Goal: Task Accomplishment & Management: Manage account settings

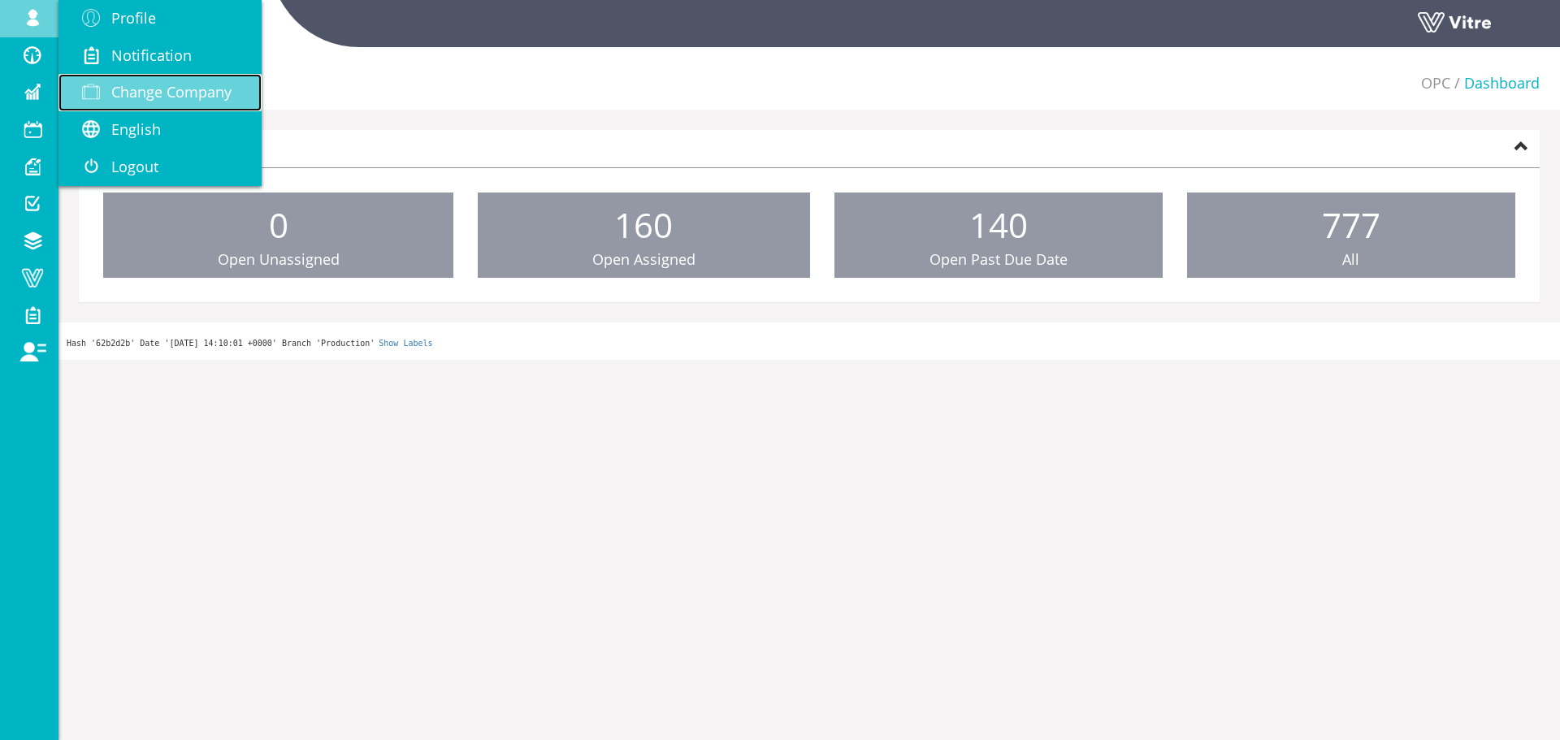
click at [93, 84] on span at bounding box center [91, 92] width 41 height 20
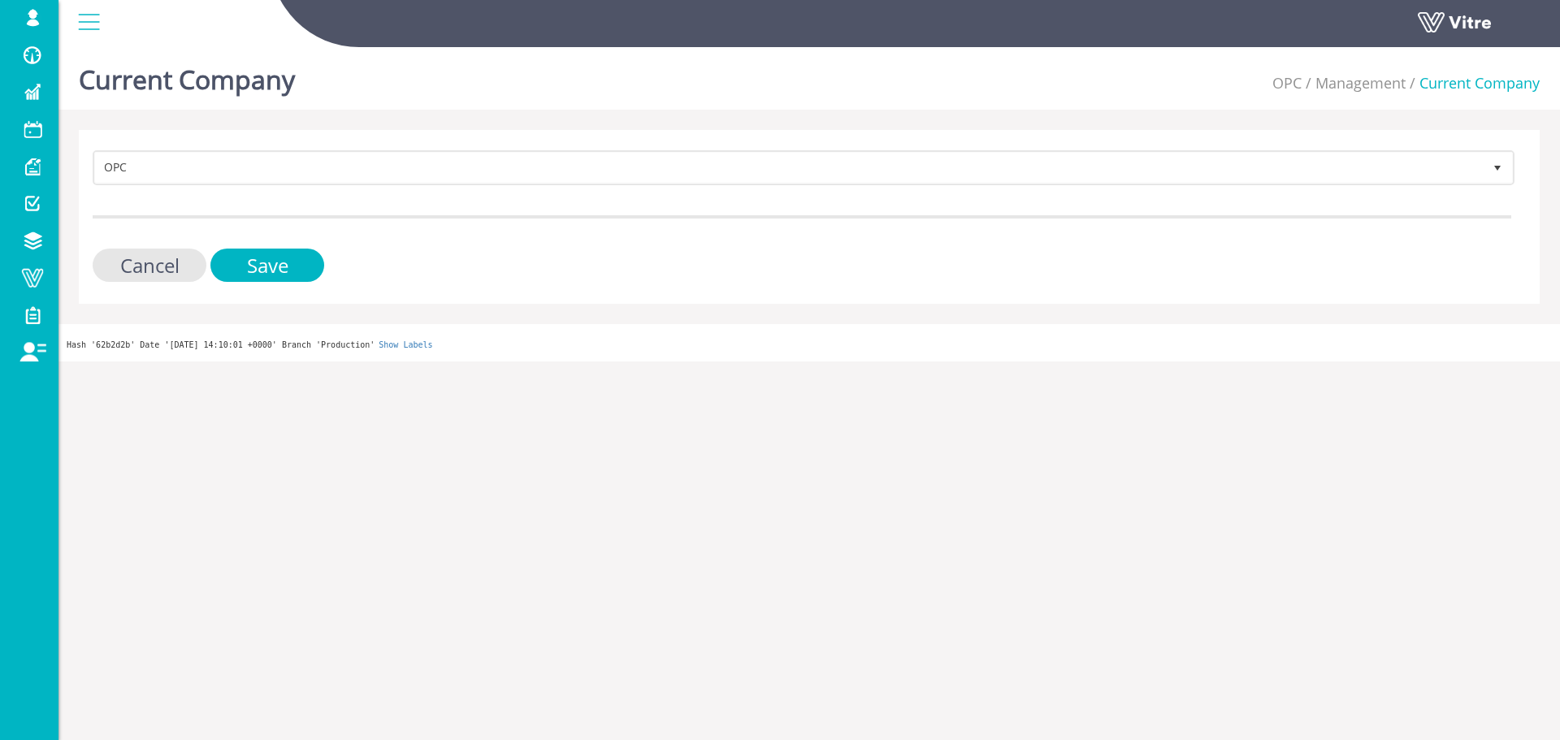
click at [602, 148] on div "OPC 272 Cancel Save" at bounding box center [809, 217] width 1461 height 174
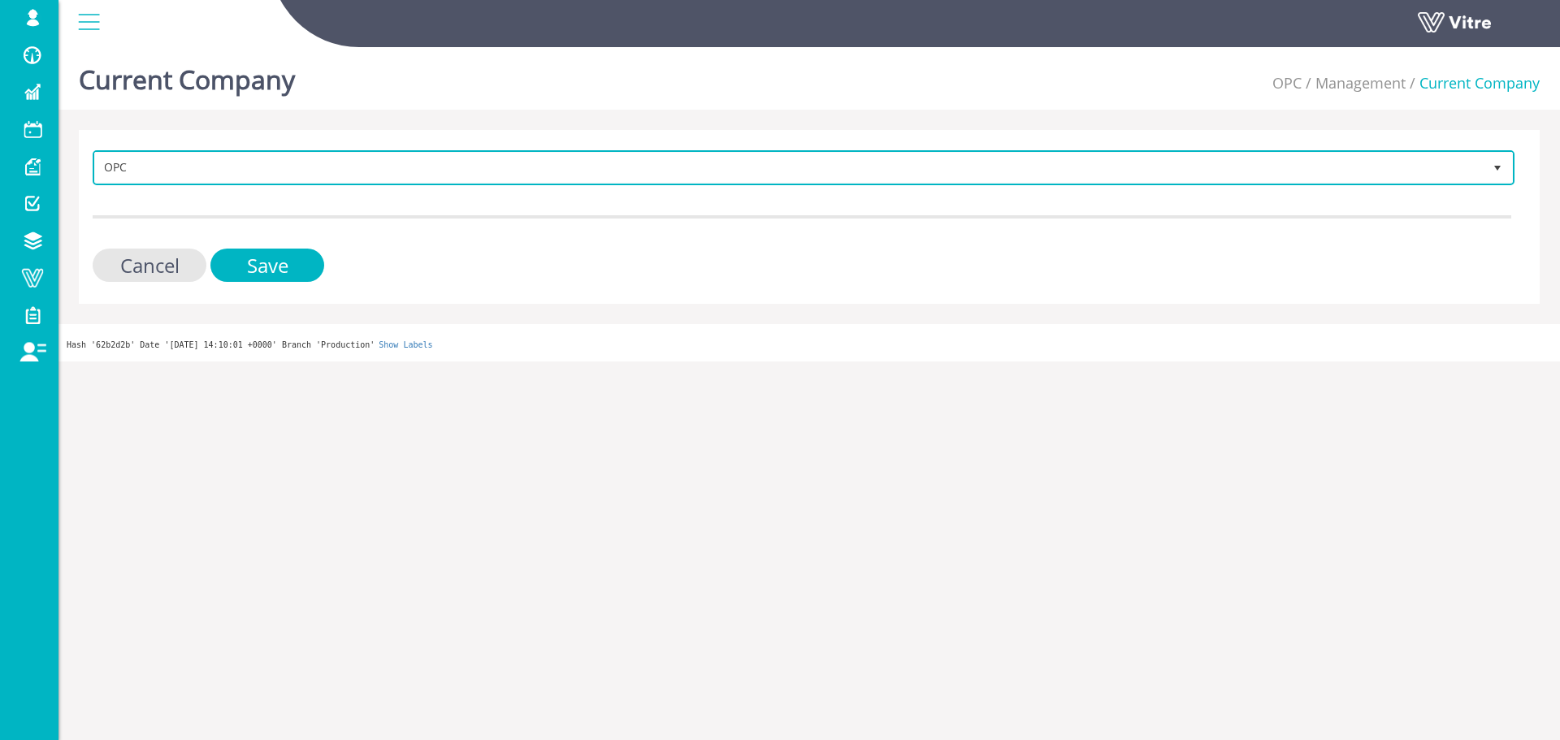
click at [584, 180] on span "OPC" at bounding box center [789, 167] width 1388 height 29
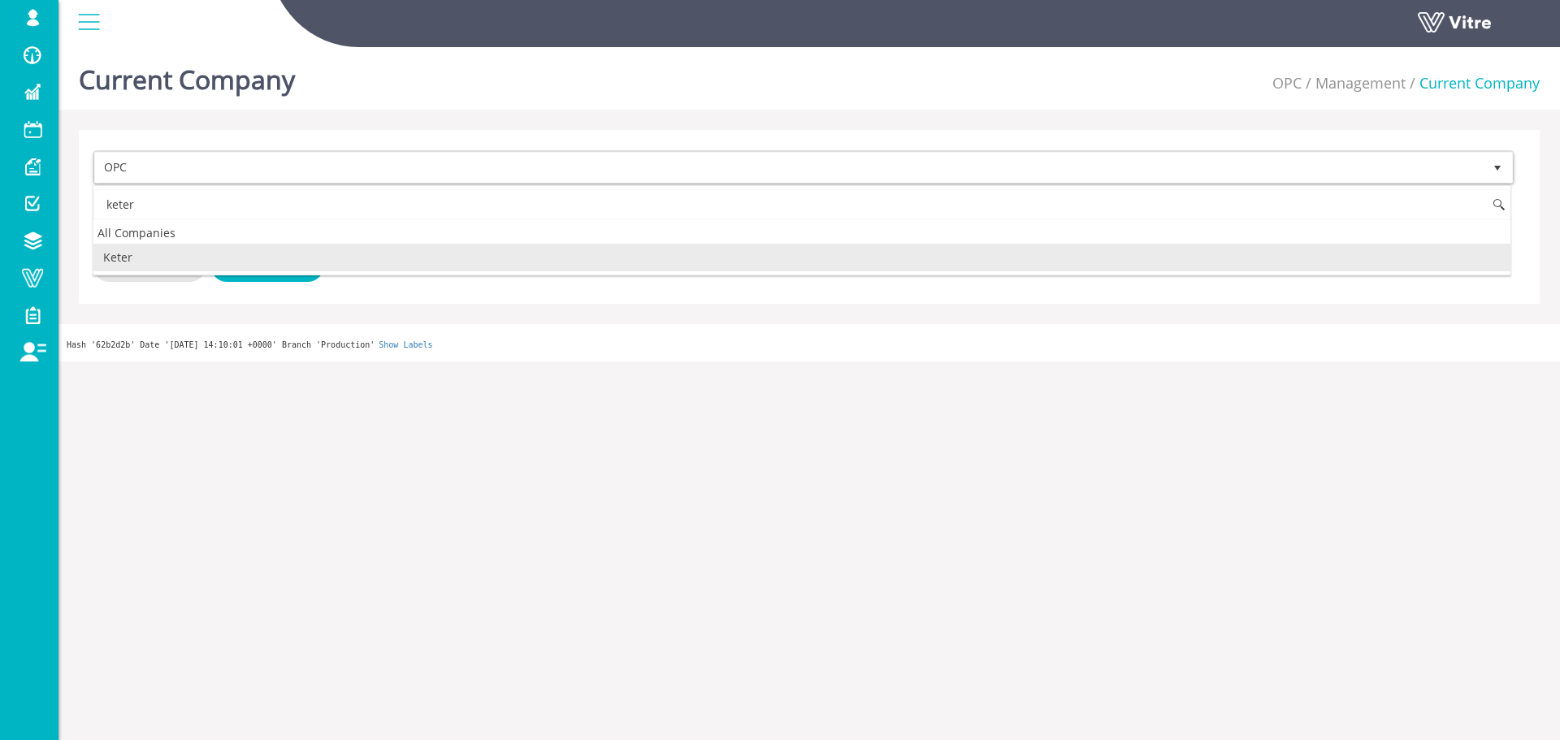
click at [345, 253] on li "Keter" at bounding box center [801, 258] width 1417 height 28
type input "keter"
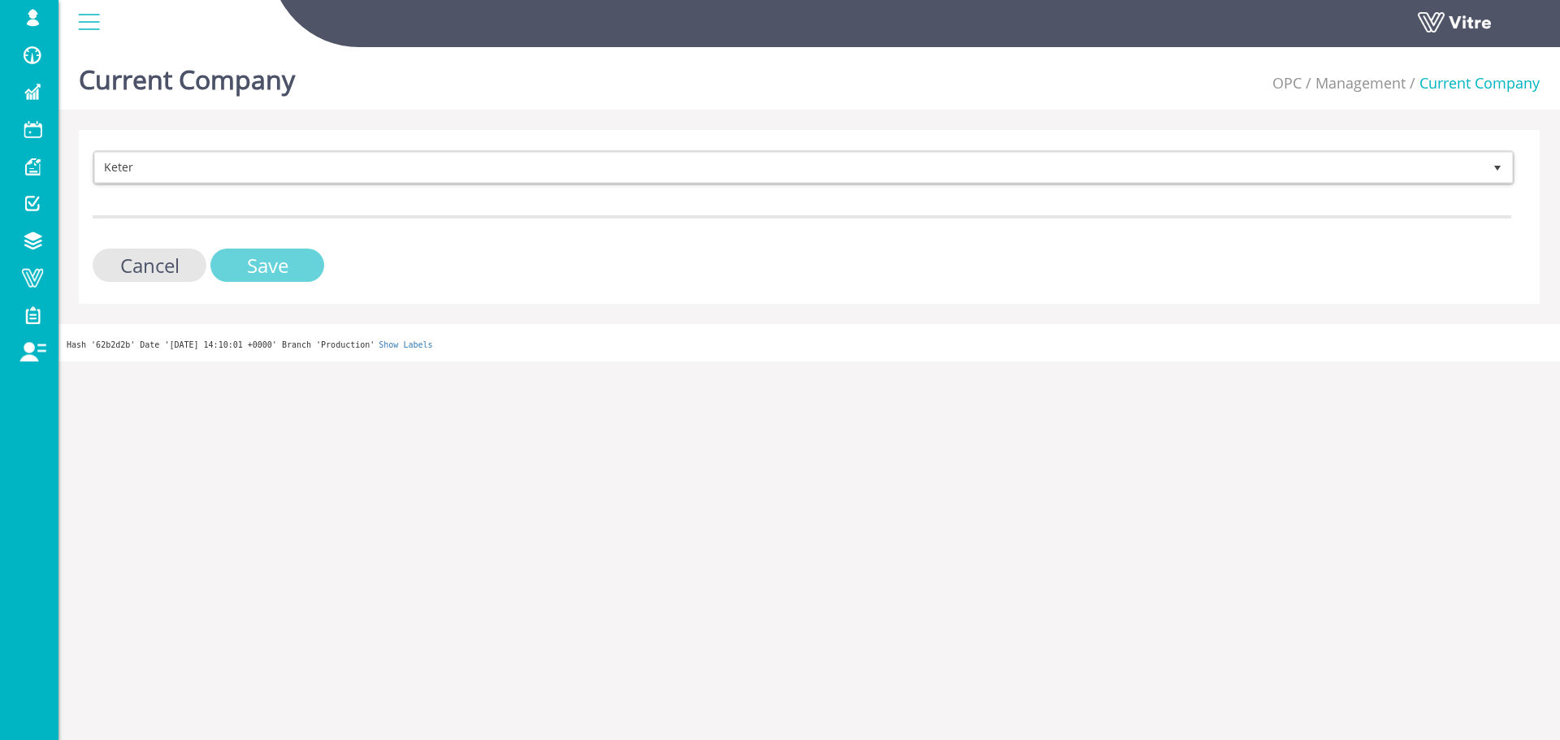
click at [283, 280] on input "Save" at bounding box center [267, 265] width 114 height 33
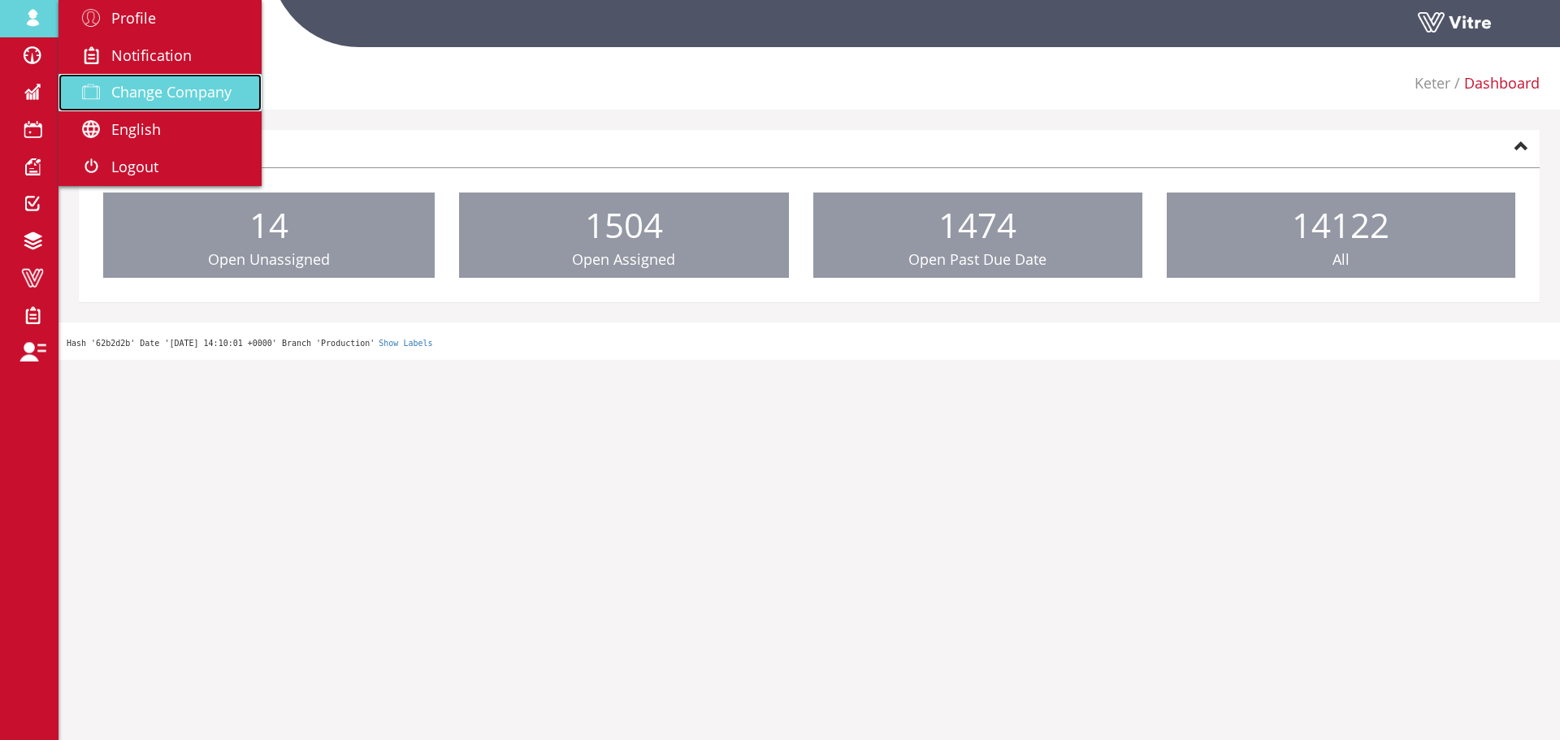
click at [137, 85] on span "Change Company" at bounding box center [171, 92] width 120 height 20
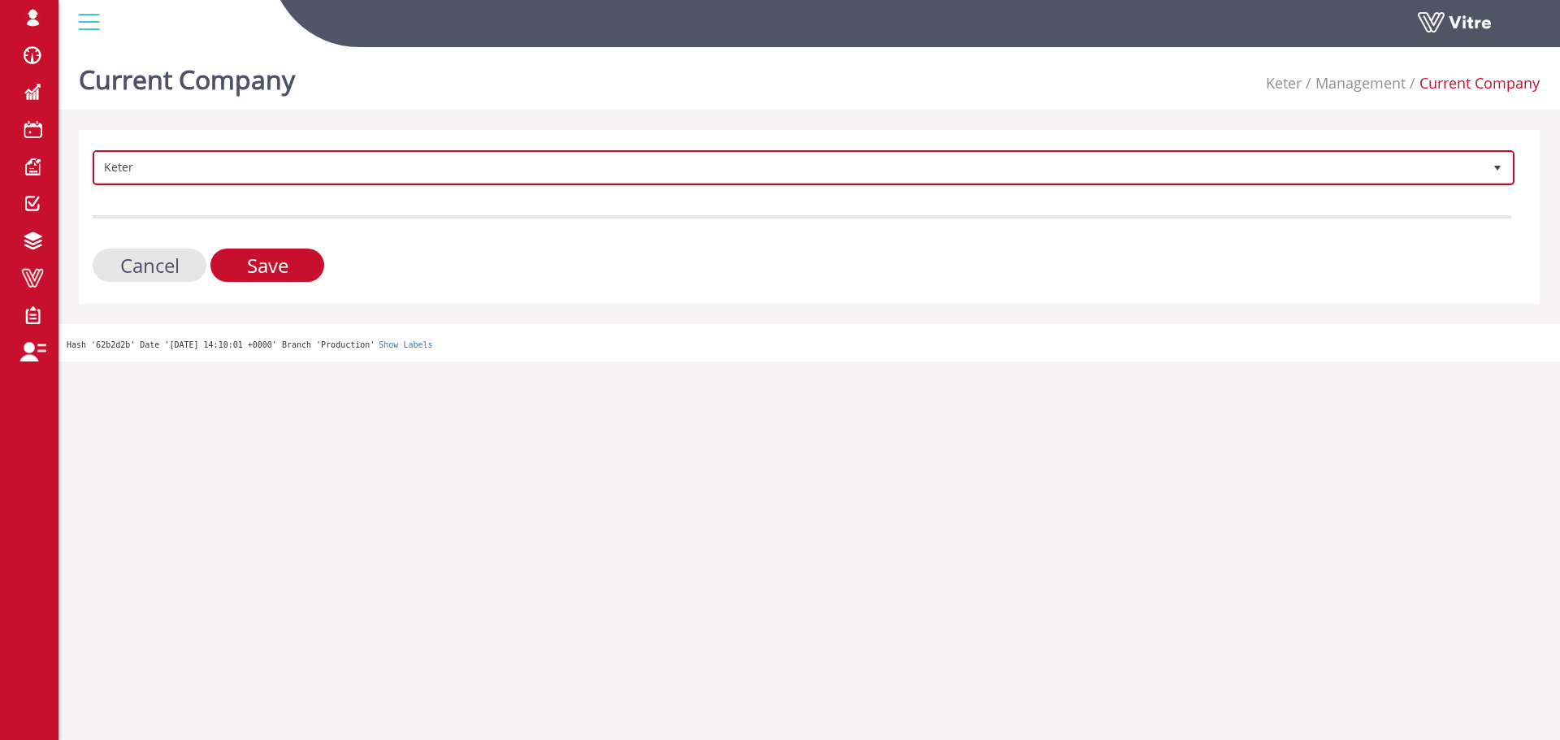
click at [248, 164] on span "Keter" at bounding box center [789, 167] width 1388 height 29
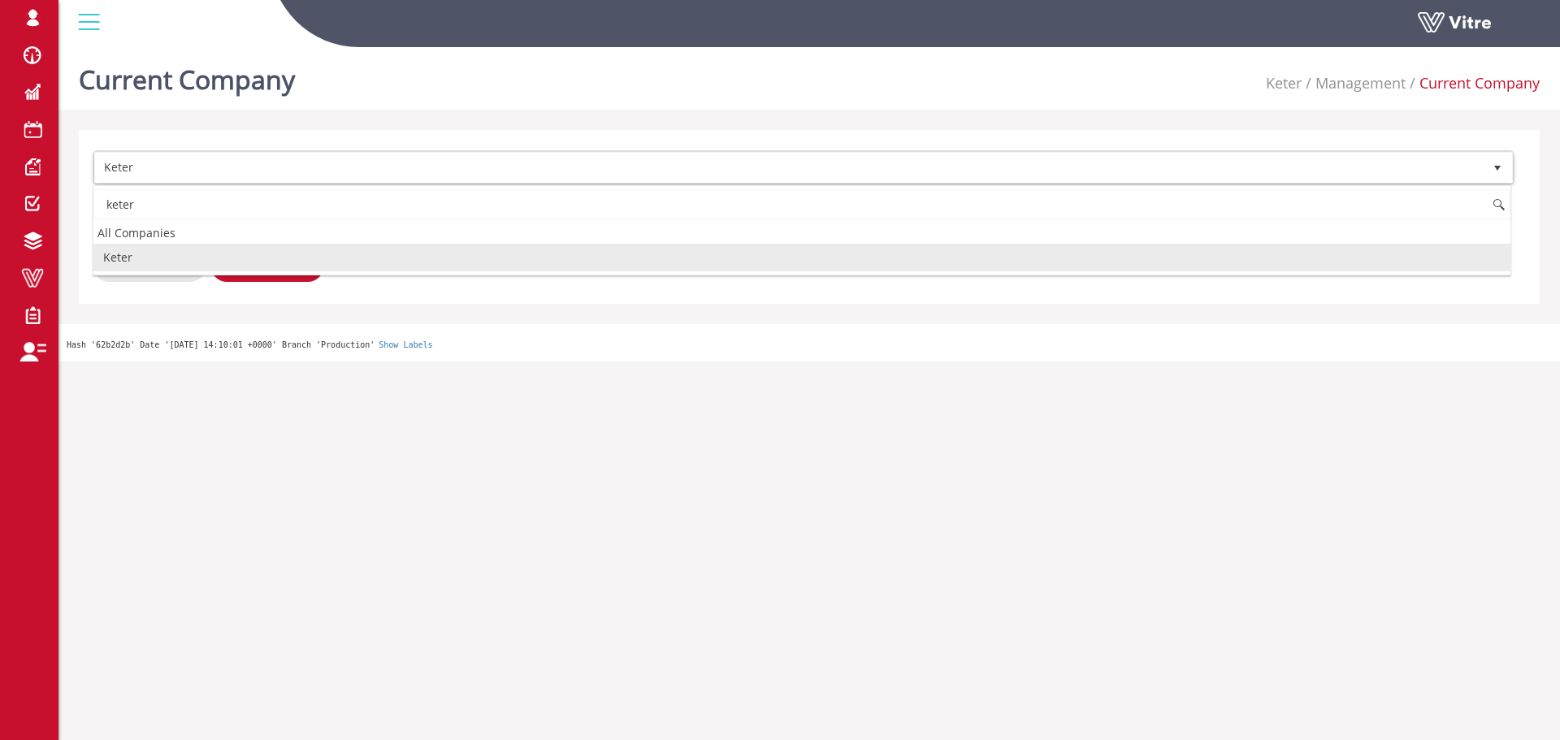
click at [230, 246] on li "Keter" at bounding box center [801, 258] width 1417 height 28
type input "keter"
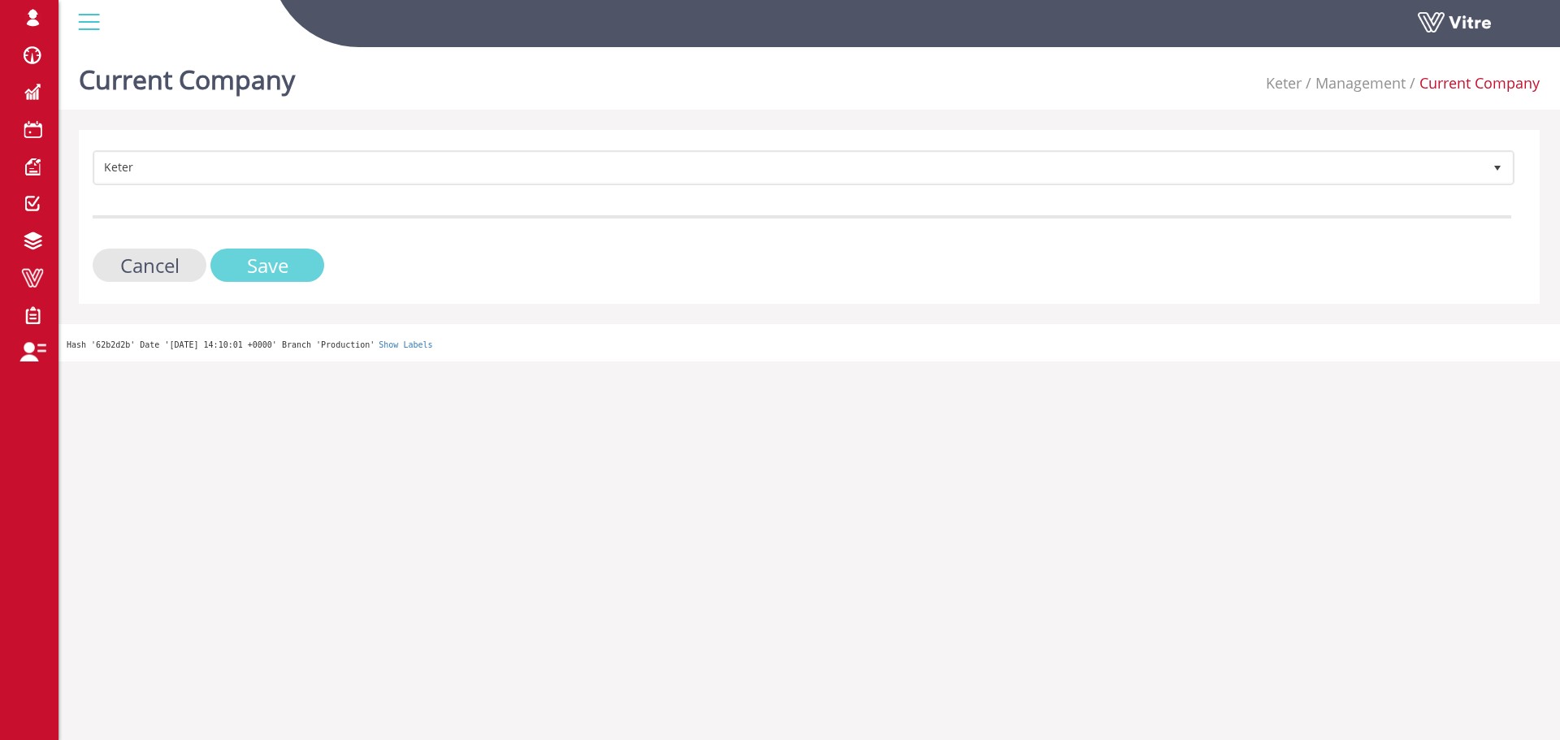
click at [230, 258] on input "Save" at bounding box center [267, 265] width 114 height 33
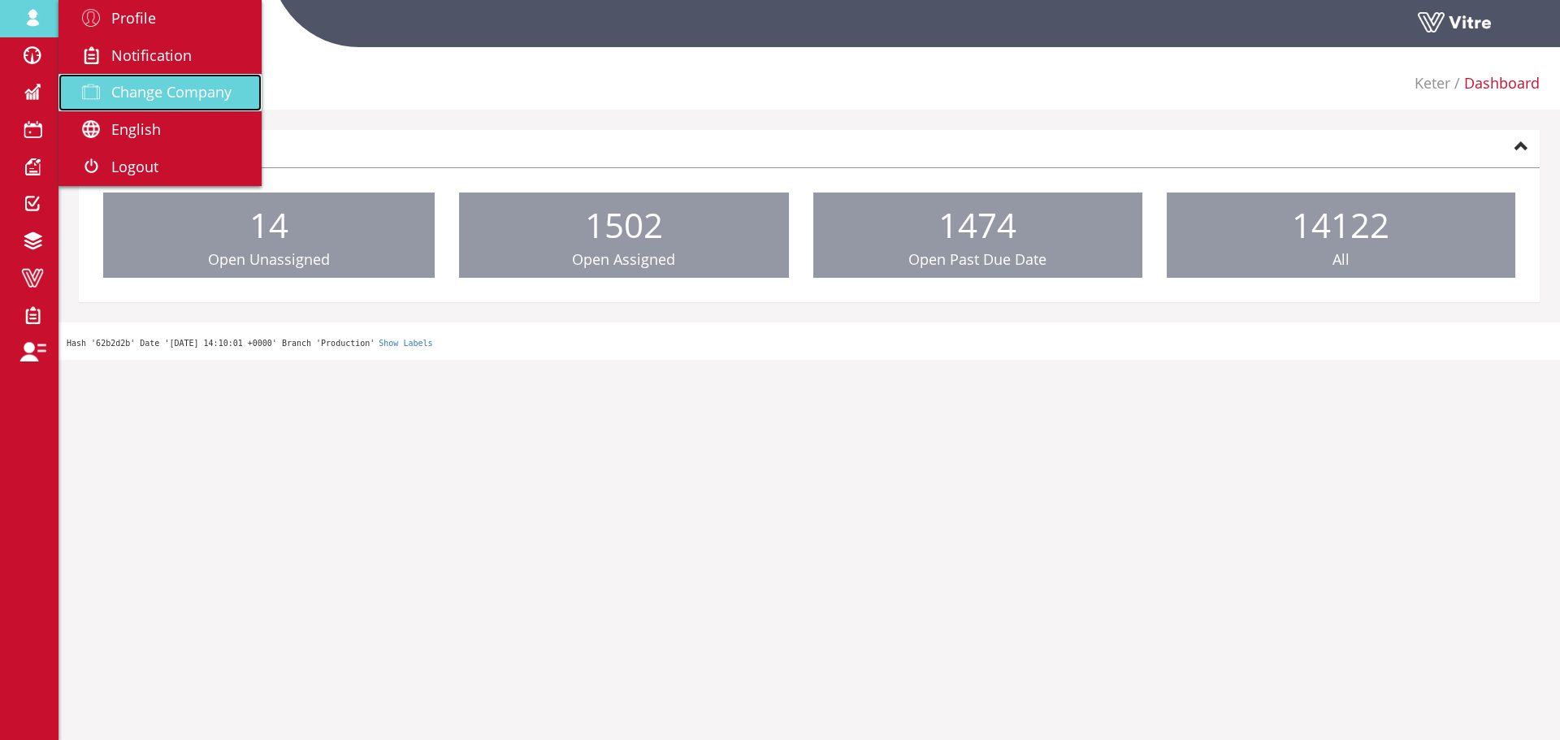
click at [128, 77] on link "Change Company" at bounding box center [160, 92] width 203 height 37
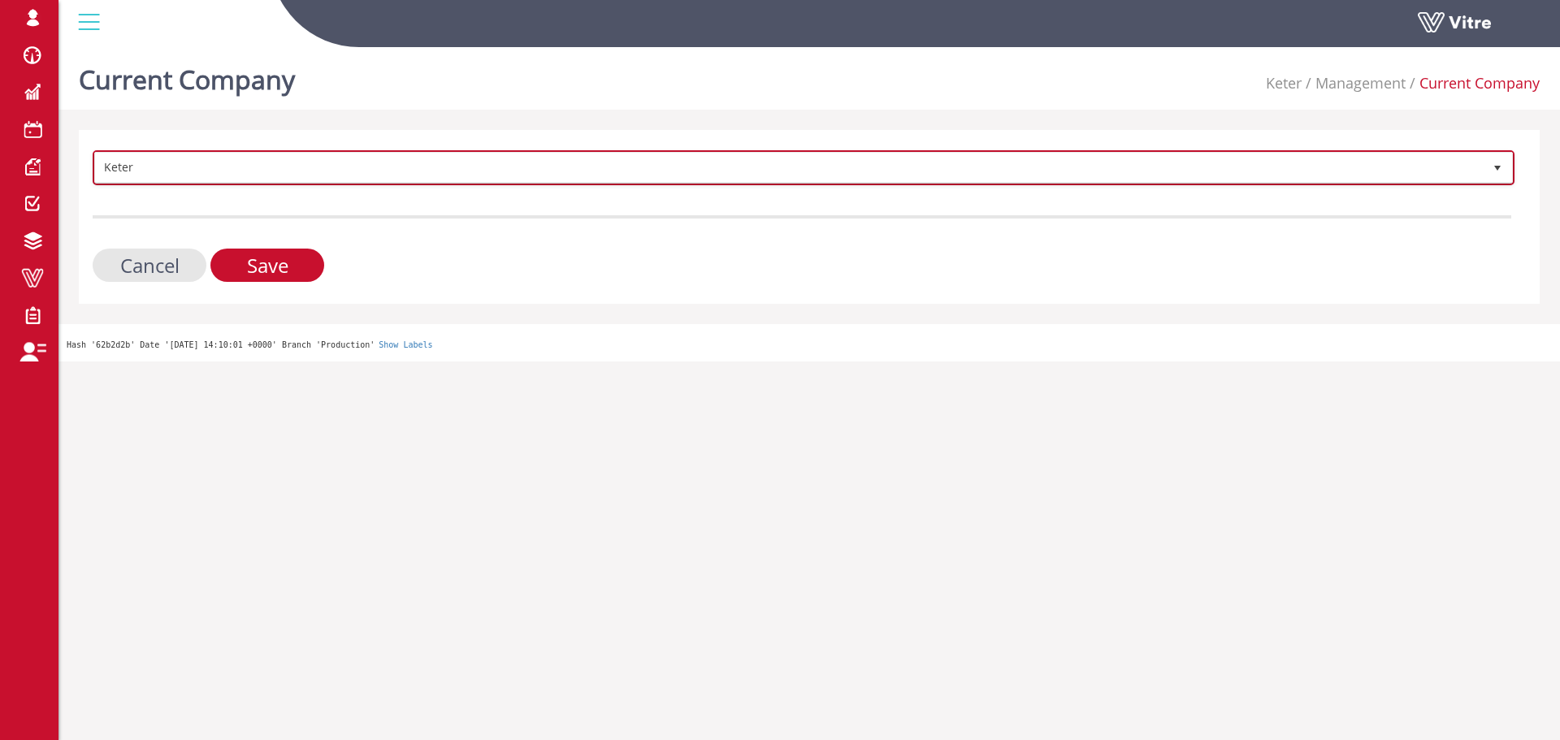
click at [134, 162] on span "Keter" at bounding box center [789, 167] width 1388 height 29
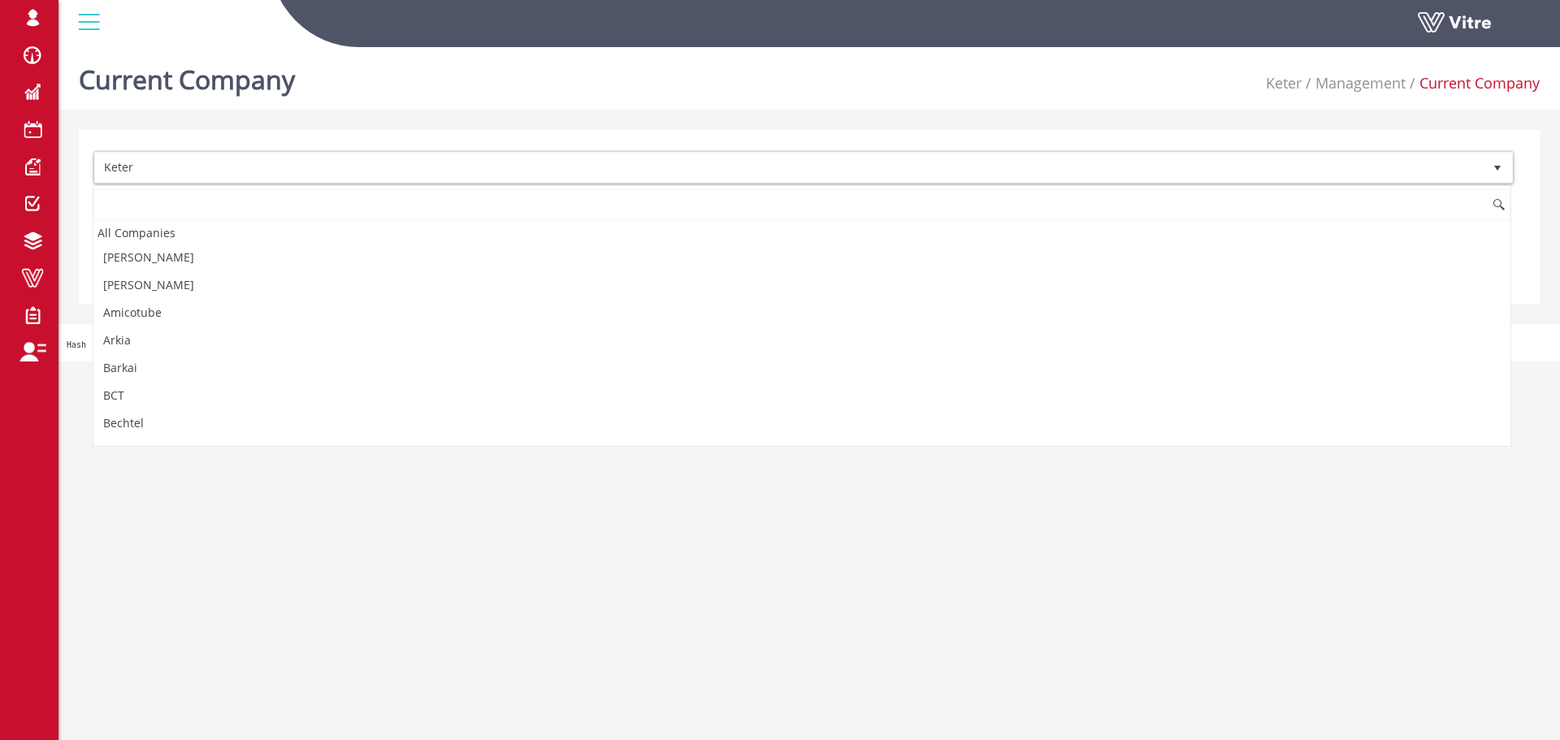
scroll to position [768, 0]
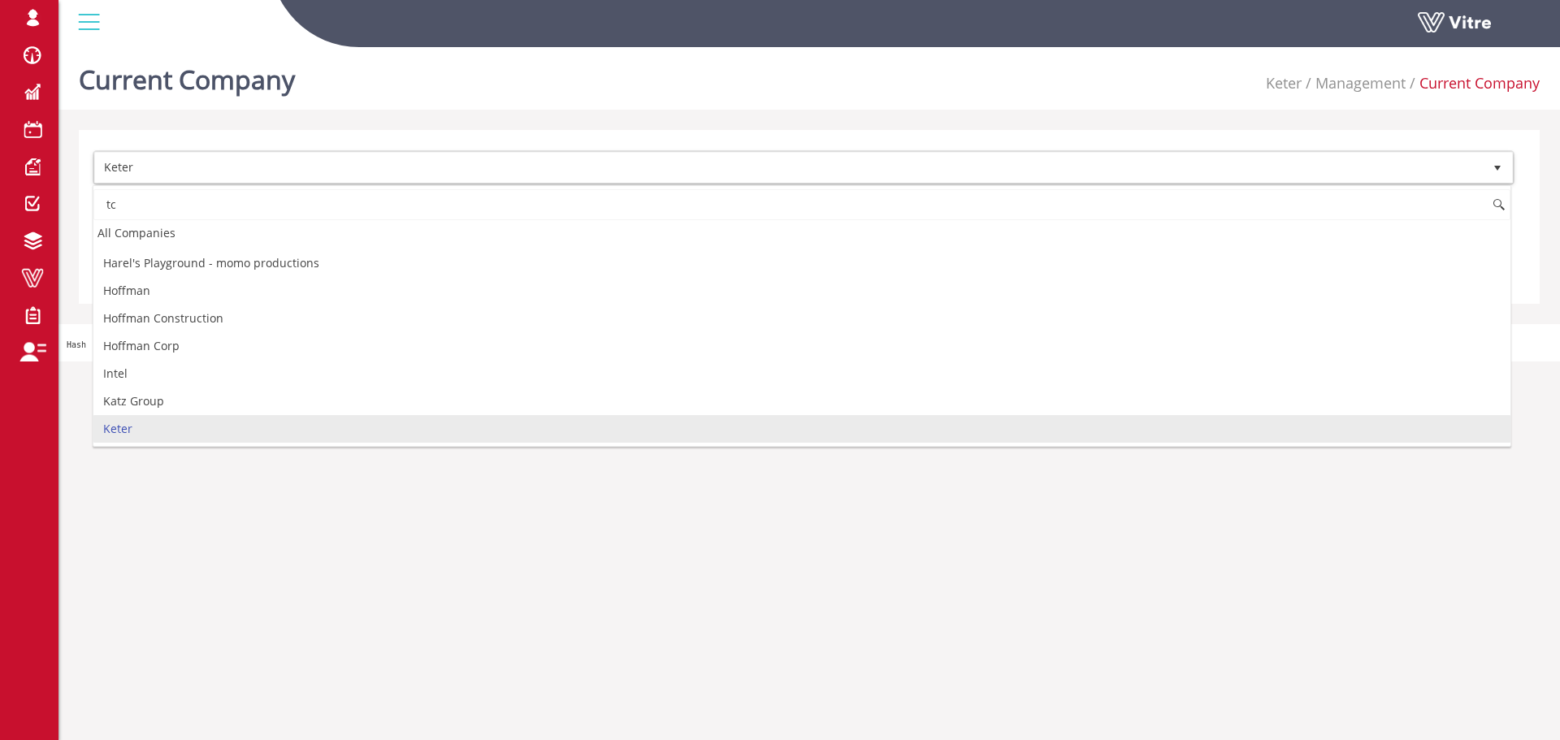
type input "t"
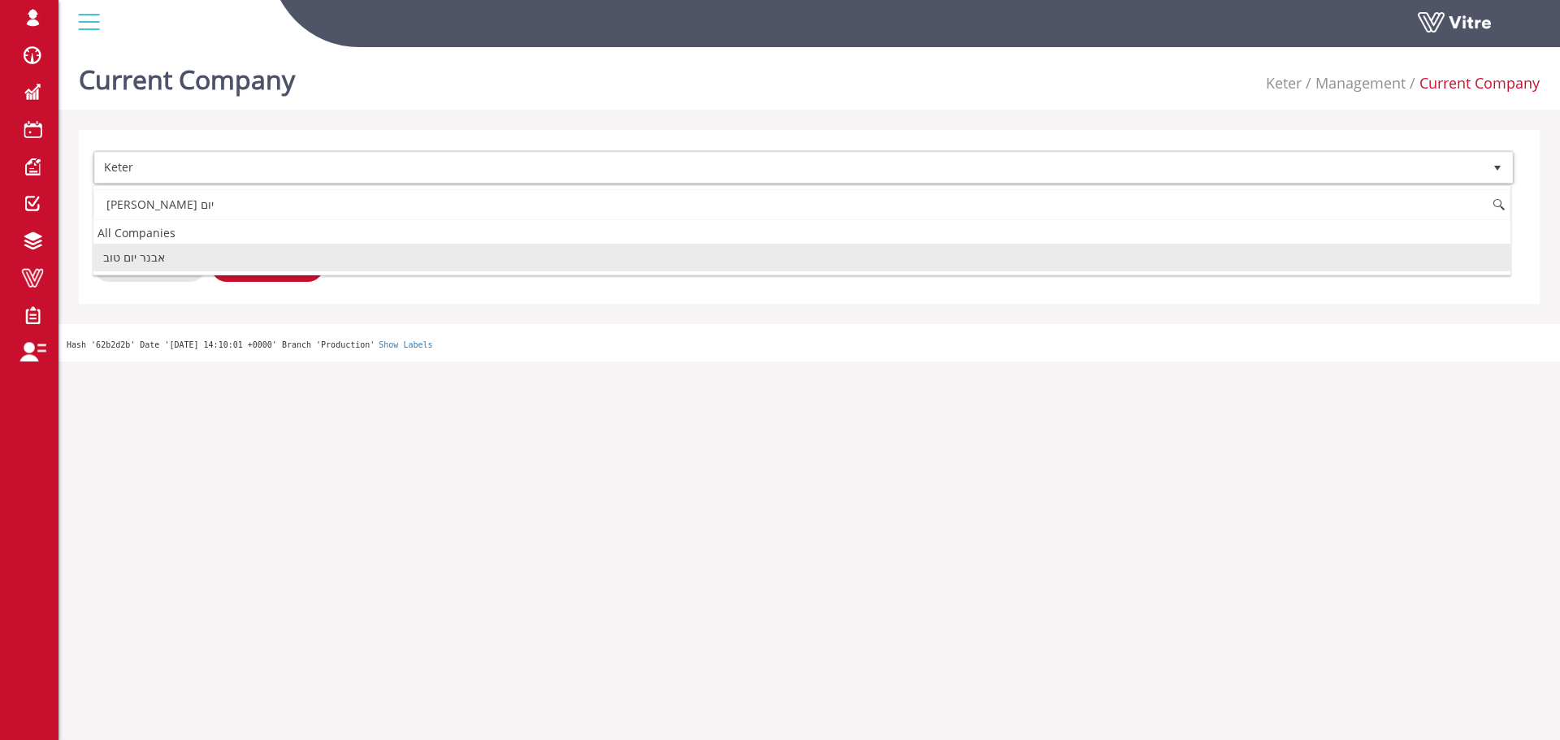
scroll to position [0, 0]
click at [207, 263] on li "אבנר יום טוב" at bounding box center [801, 258] width 1417 height 28
type input "אבנר יום"
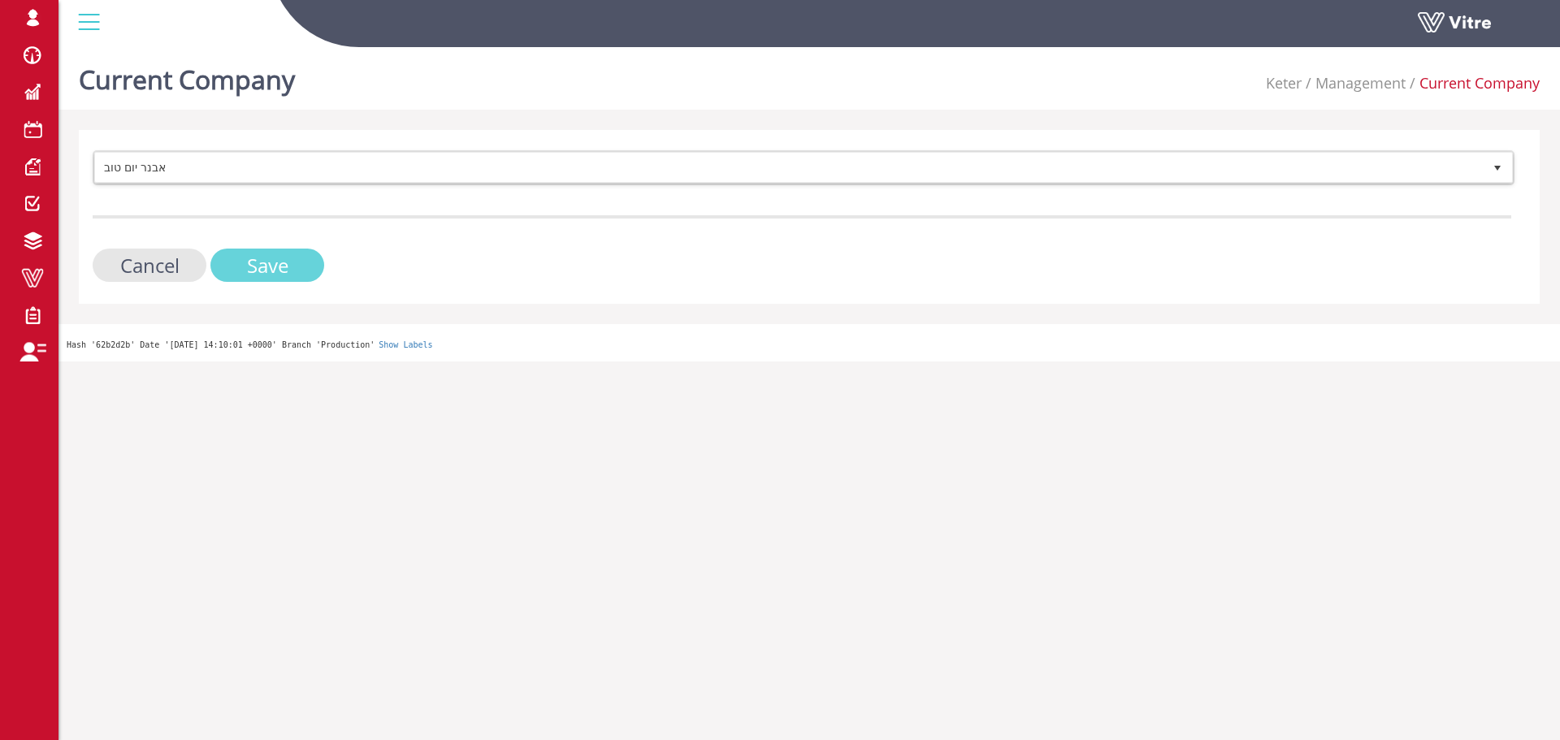
click at [228, 262] on input "Save" at bounding box center [267, 265] width 114 height 33
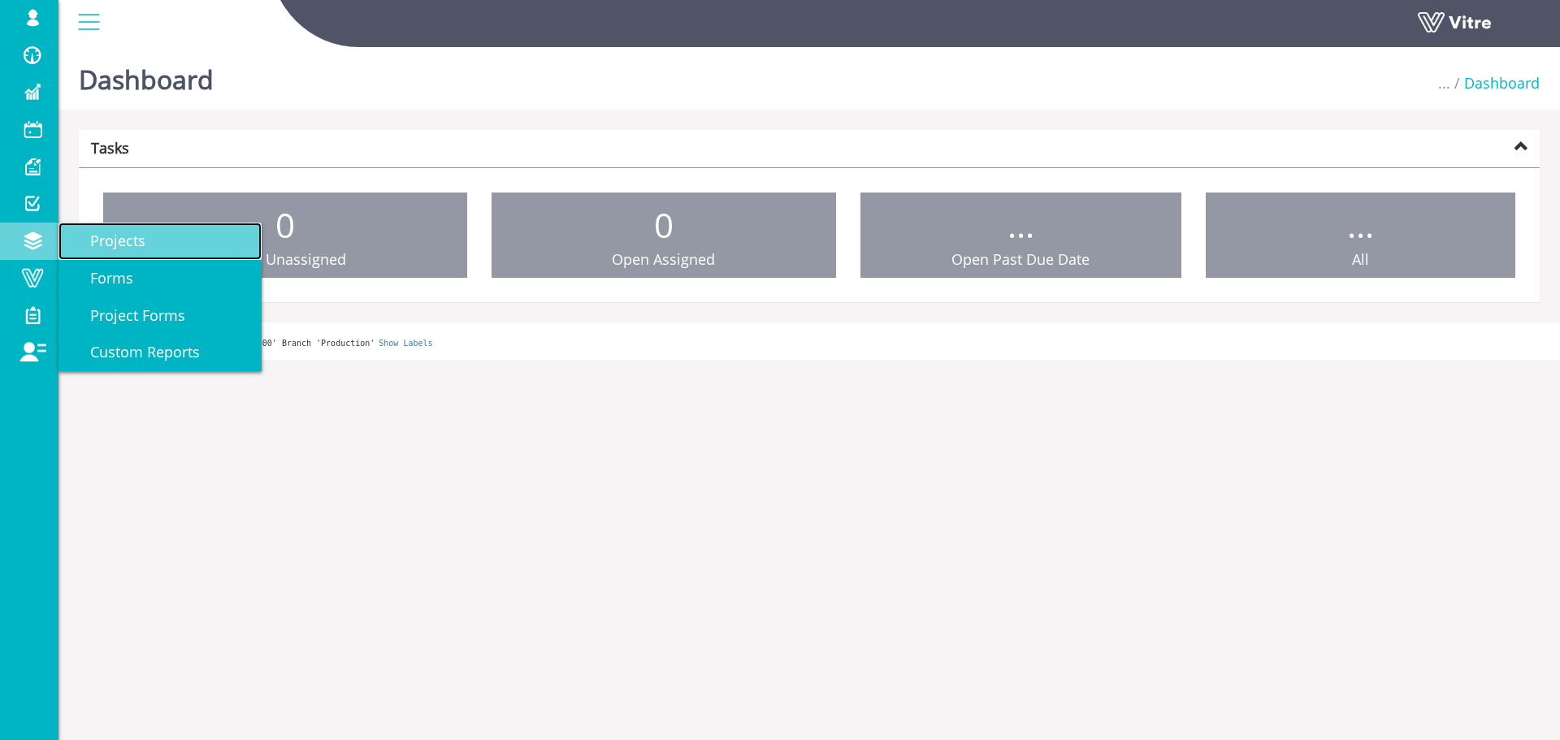
click at [115, 253] on link "Projects" at bounding box center [160, 241] width 203 height 37
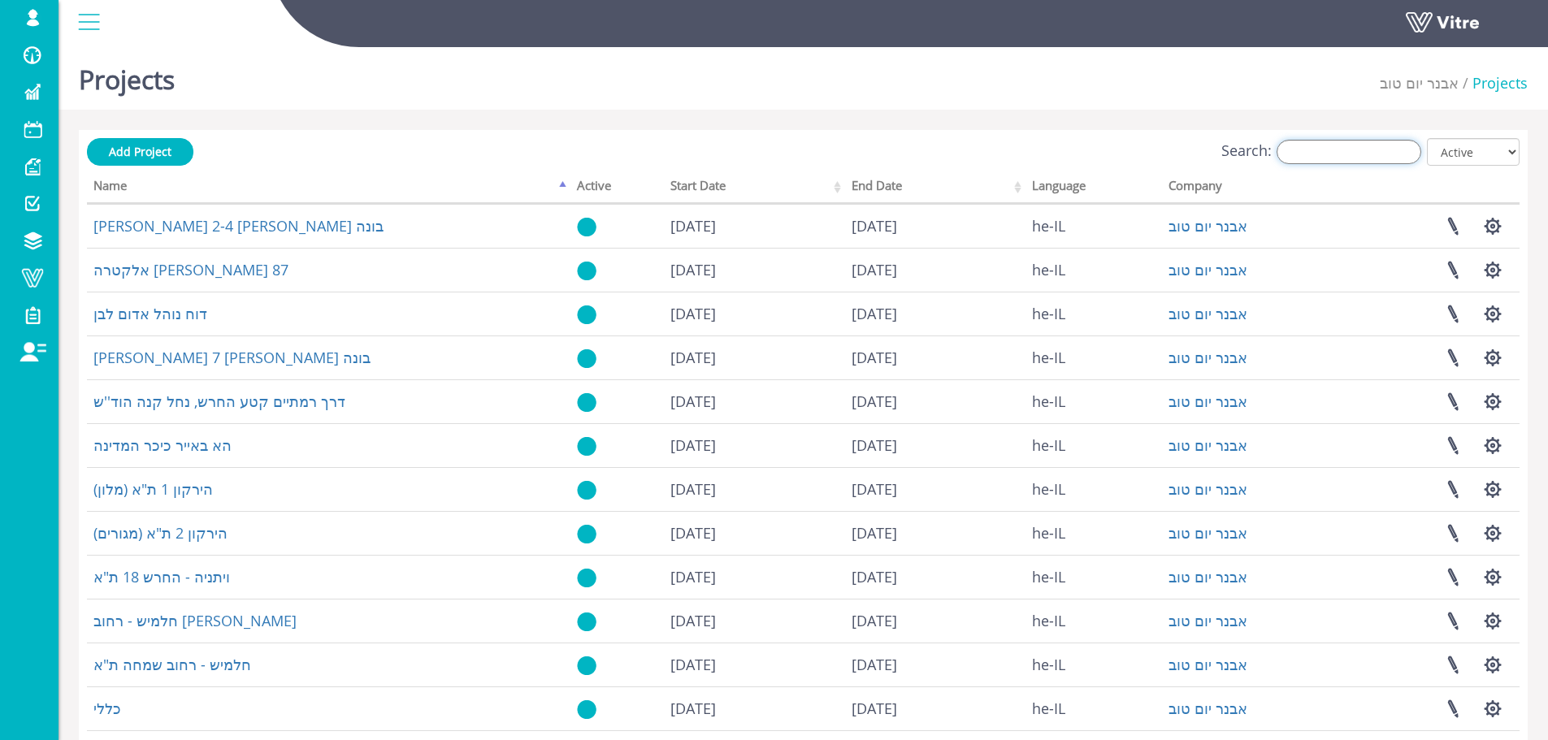
click at [1378, 150] on input "Search:" at bounding box center [1349, 152] width 145 height 24
paste input "דרך רמתיים"
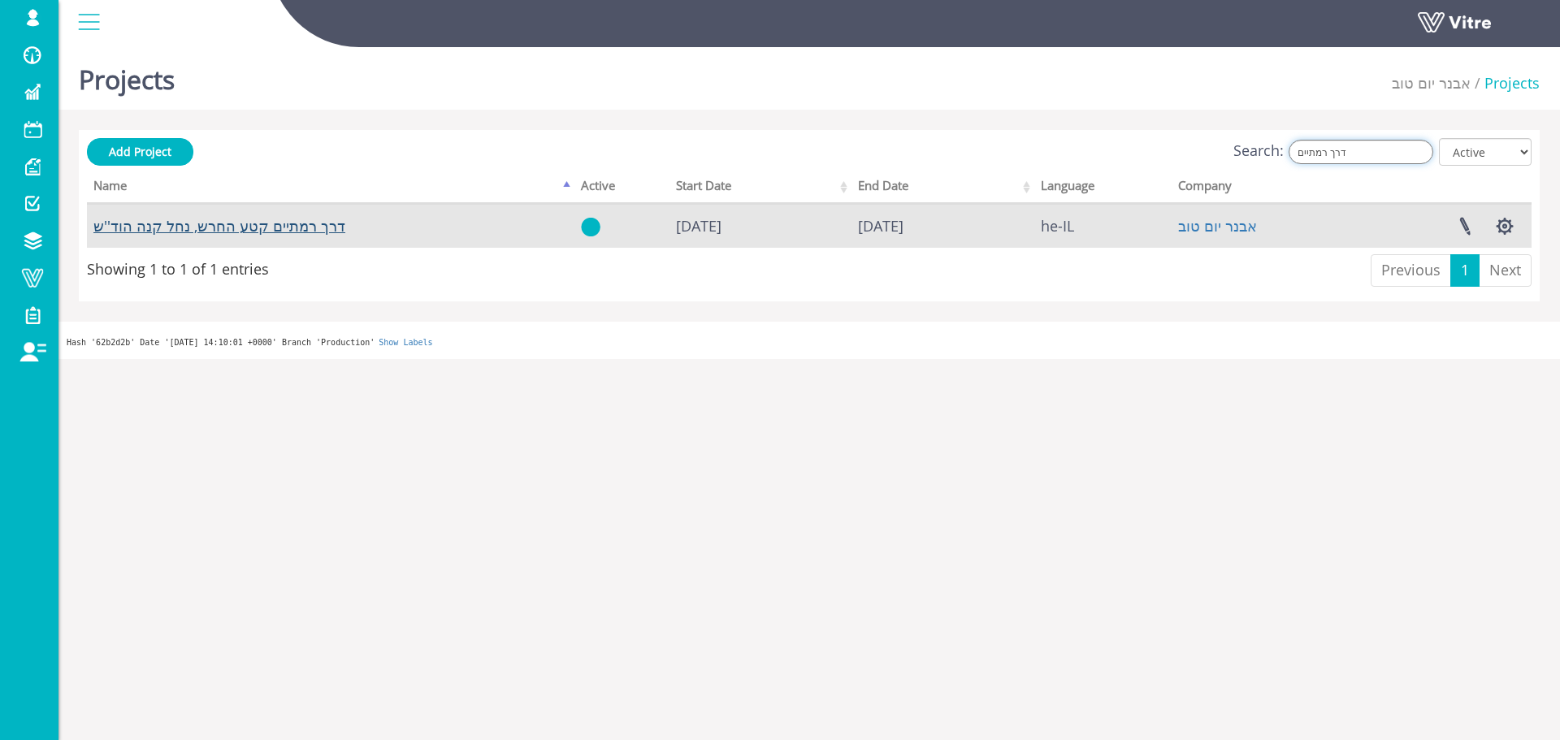
type input "דרך רמתיים"
click at [1469, 223] on link at bounding box center [1465, 226] width 41 height 43
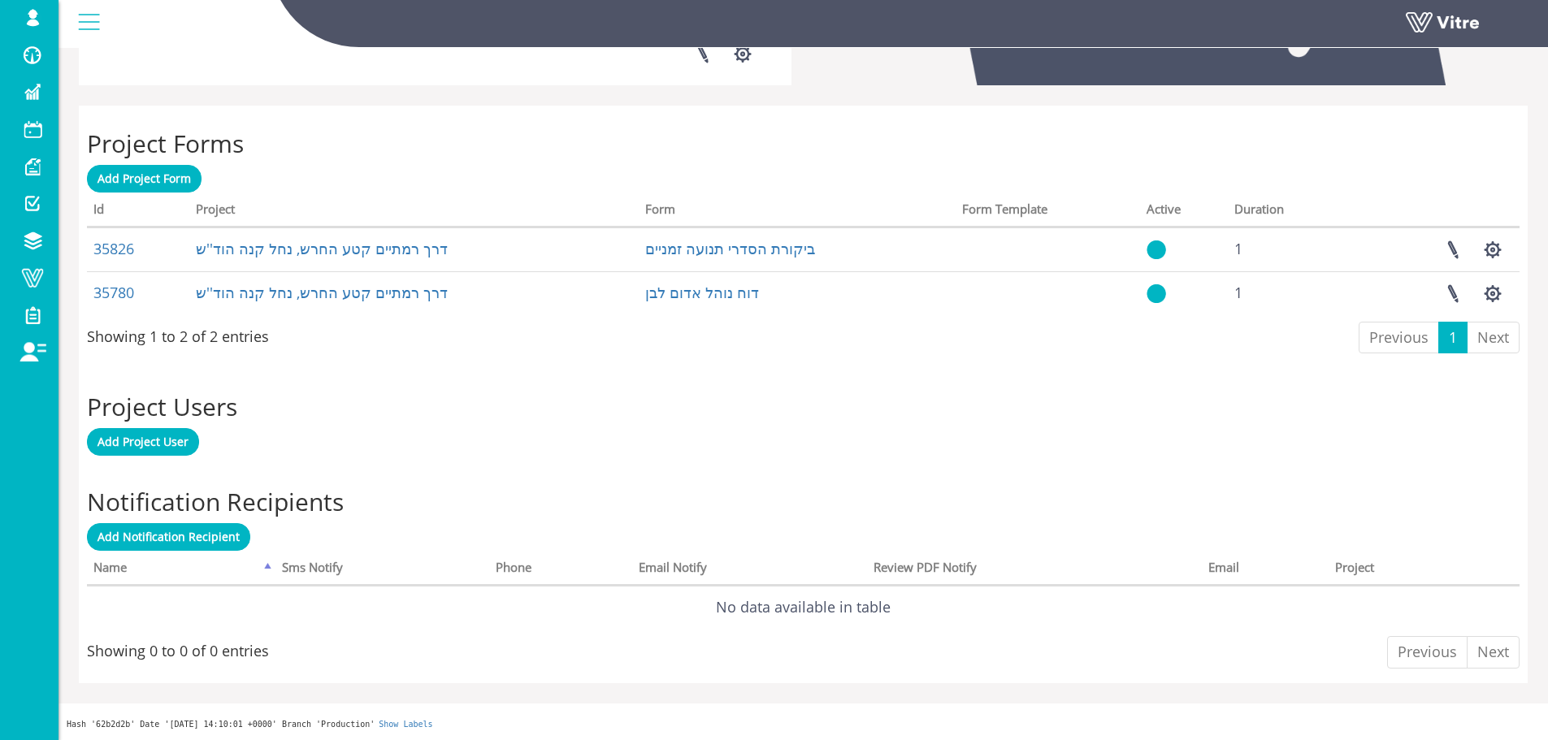
scroll to position [594, 0]
click at [176, 434] on span "Add Project User" at bounding box center [143, 440] width 91 height 15
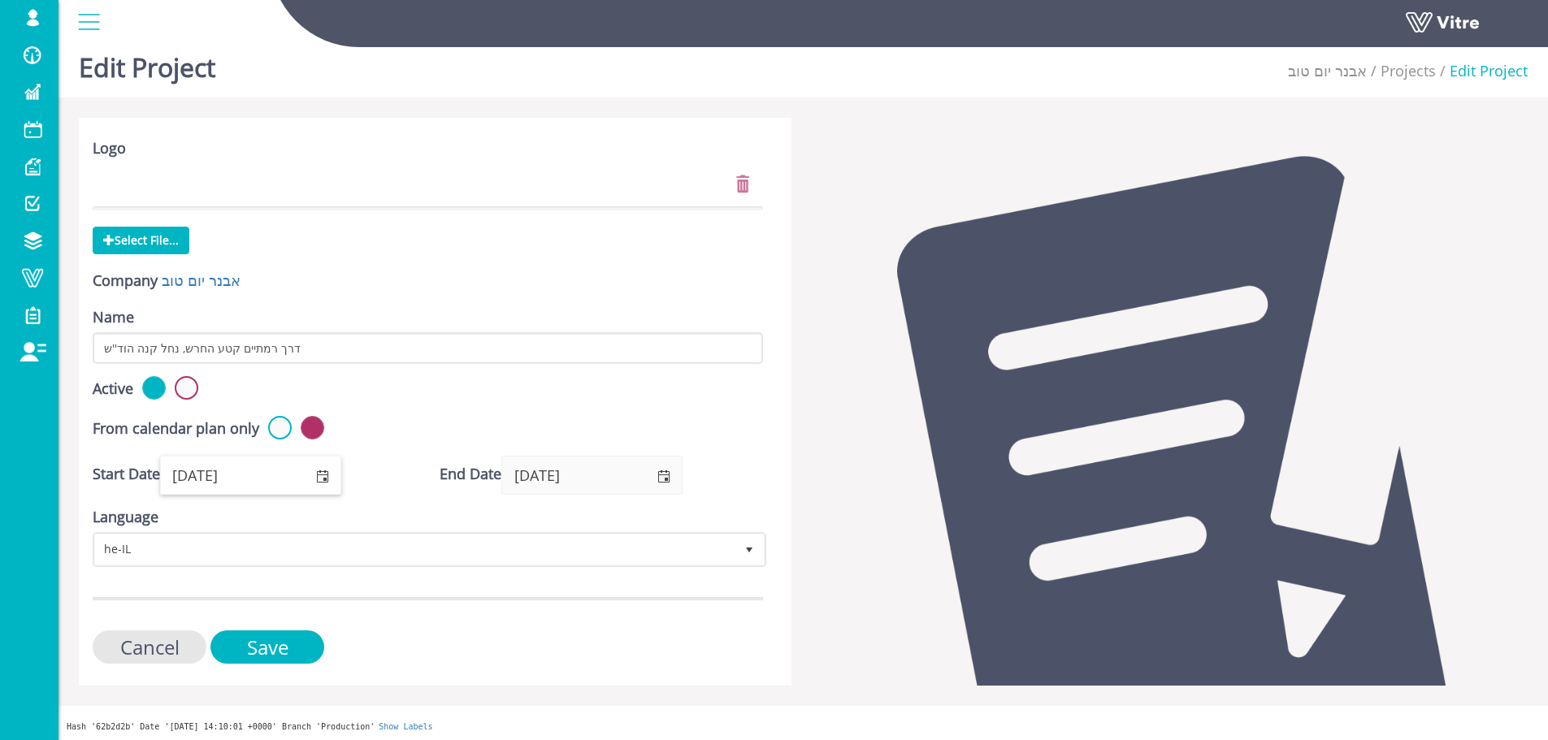
scroll to position [15, 0]
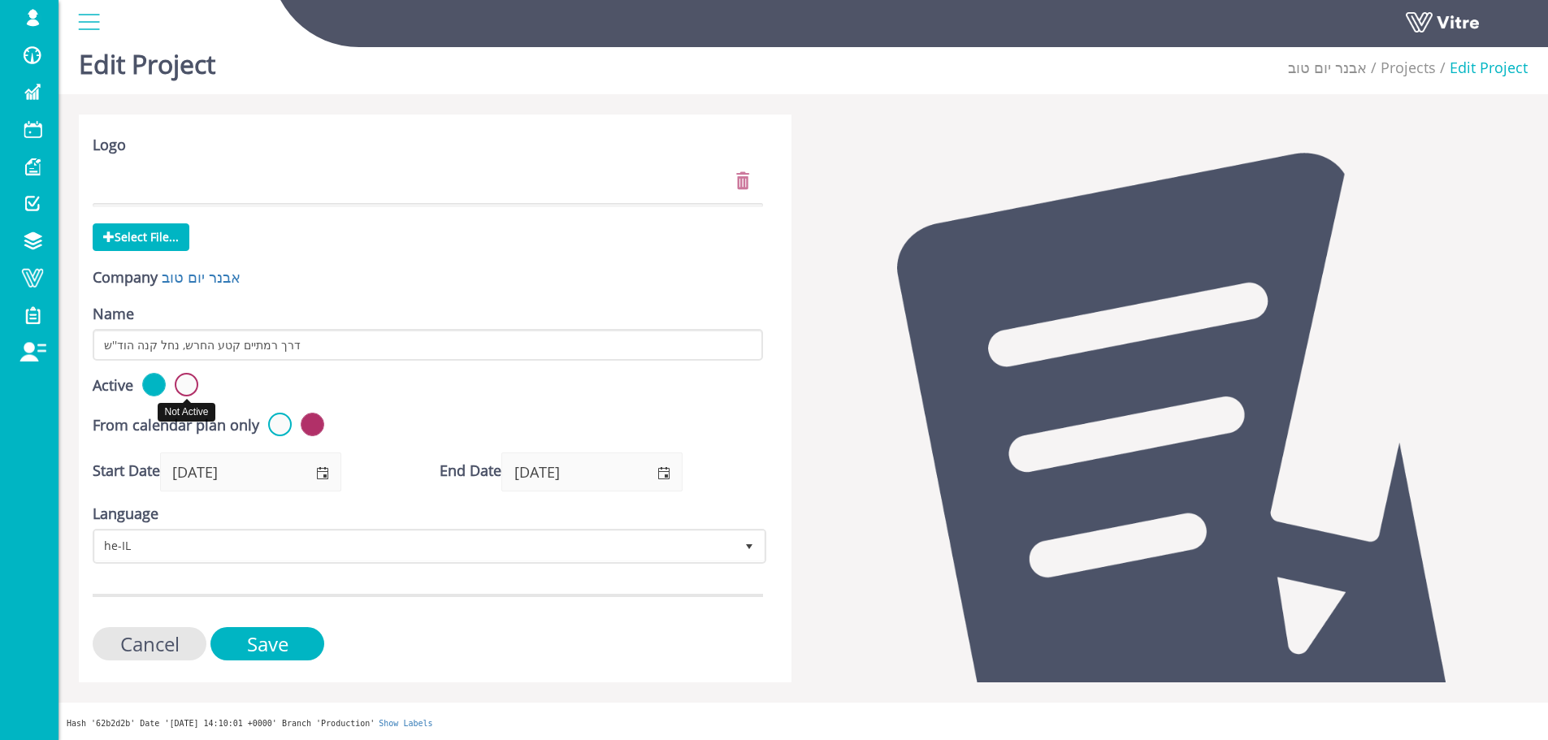
click at [194, 383] on label at bounding box center [187, 385] width 24 height 24
click at [0, 0] on input "radio" at bounding box center [0, 0] width 0 height 0
click at [278, 636] on input "Save" at bounding box center [267, 643] width 114 height 33
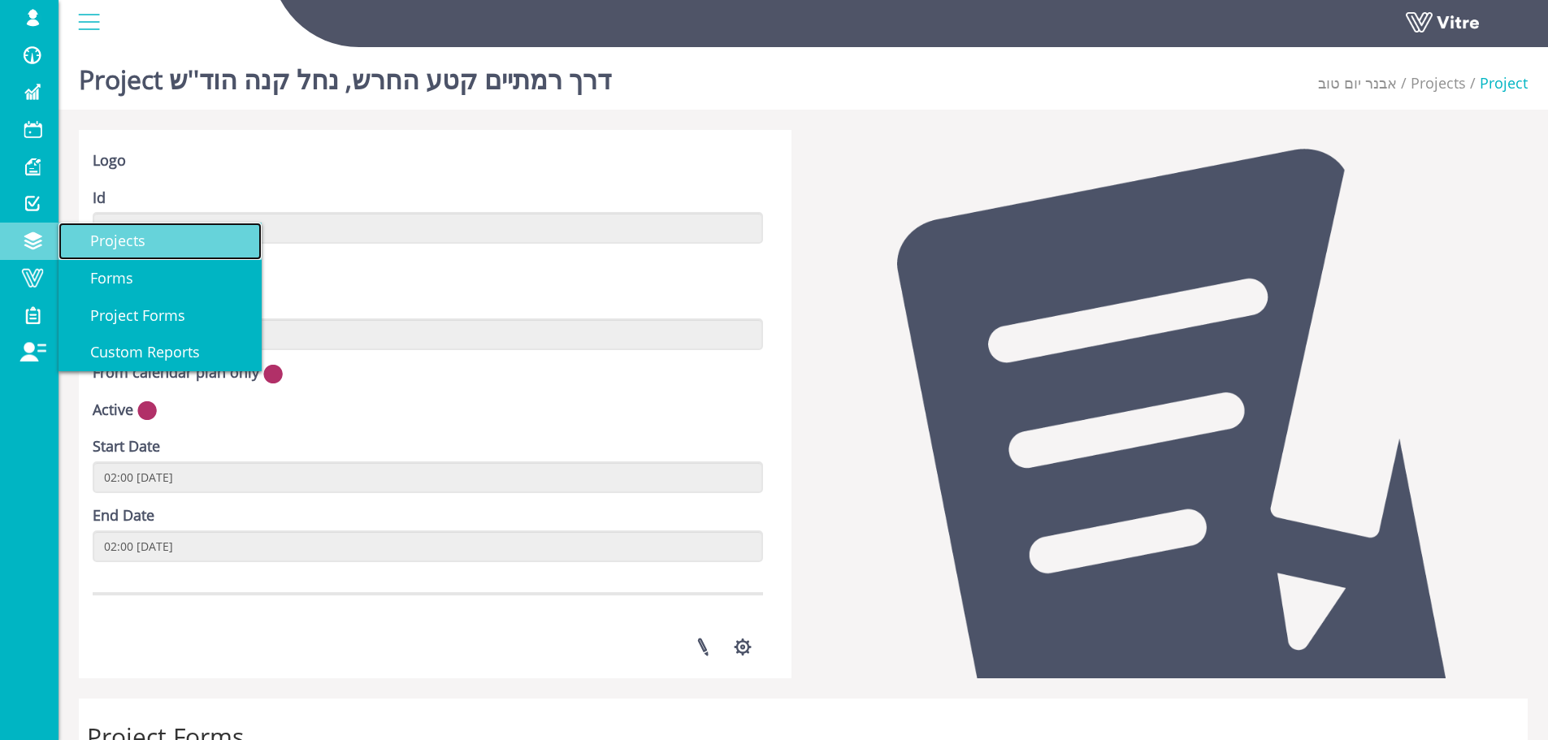
click at [129, 253] on link "Projects" at bounding box center [160, 241] width 203 height 37
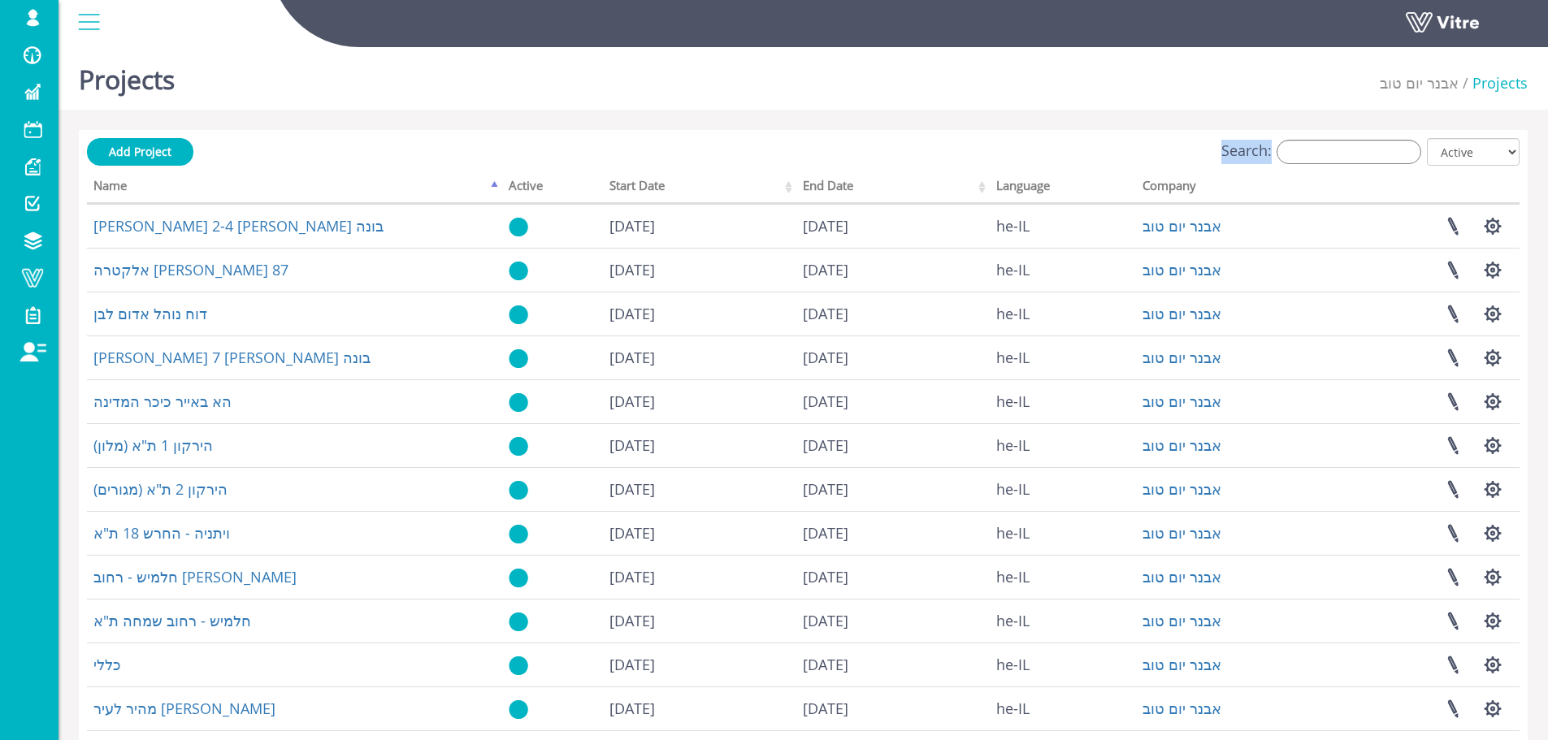
click at [1368, 143] on div "Add Project Search: All Active Not Active Processing... Name Active Start Date …" at bounding box center [803, 523] width 1449 height 786
click at [1368, 145] on input "Search:" at bounding box center [1349, 152] width 145 height 24
paste input "גבולות"
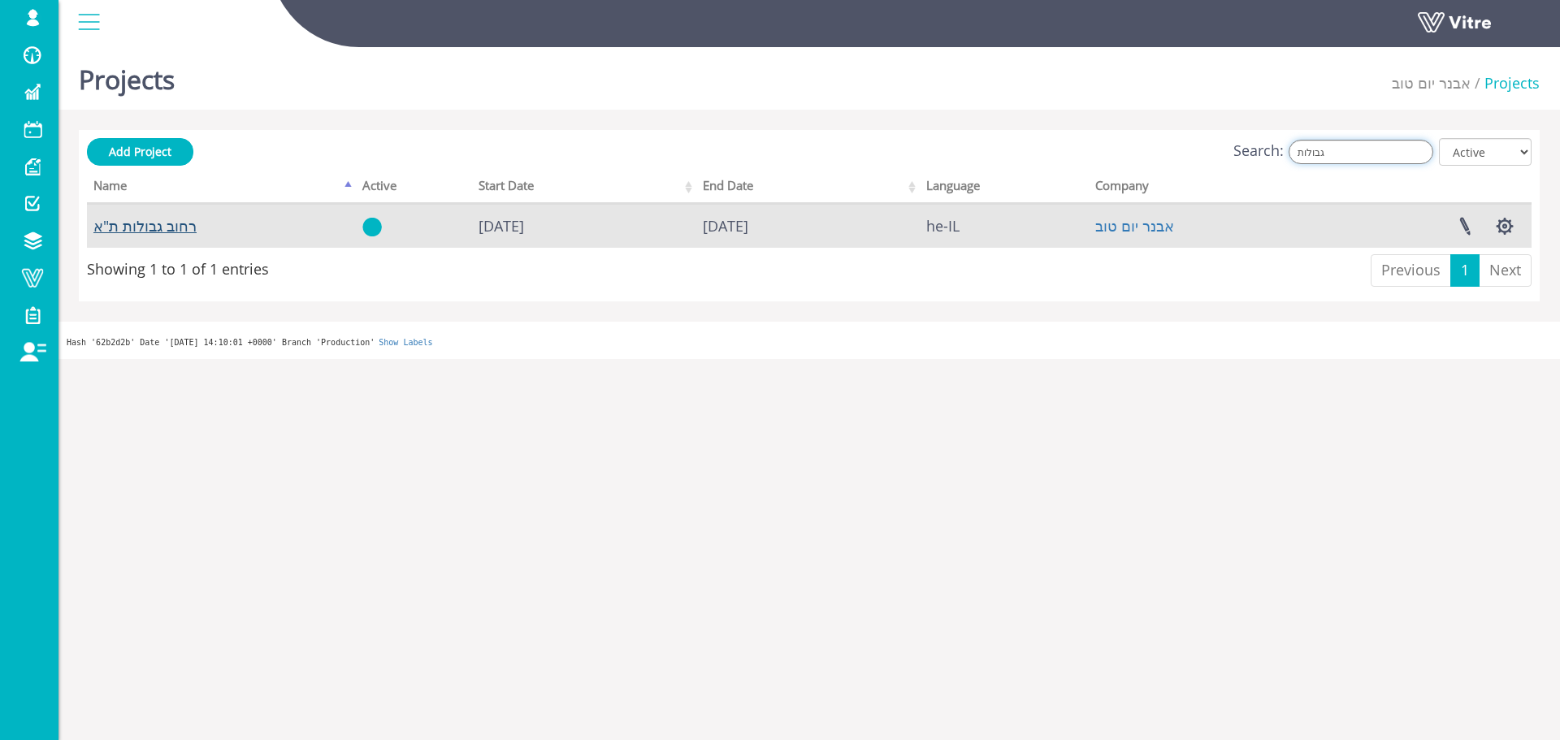
type input "גבולות"
click at [153, 232] on link "רחוב גבולות ת"א" at bounding box center [144, 226] width 103 height 20
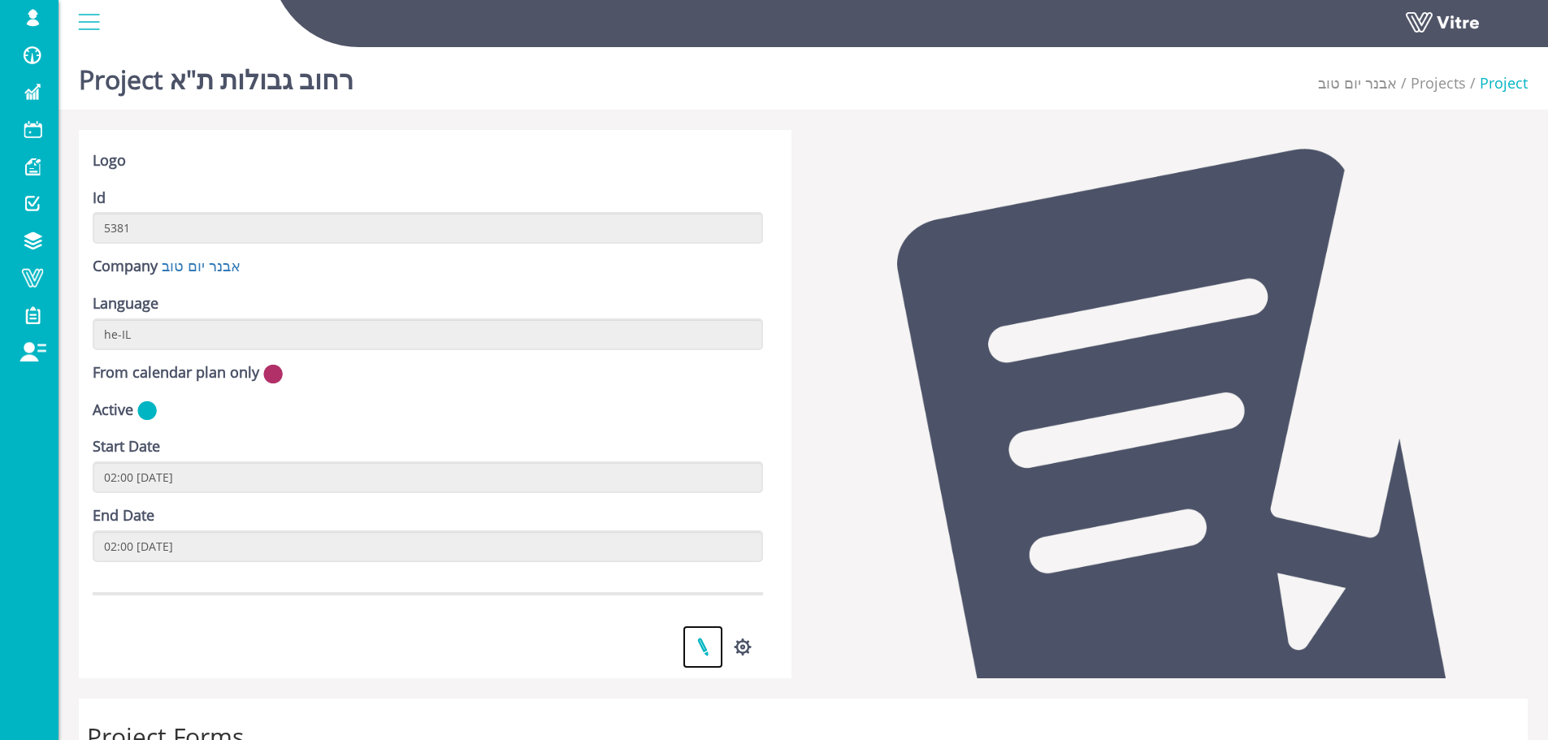
click at [701, 640] on link at bounding box center [703, 647] width 41 height 43
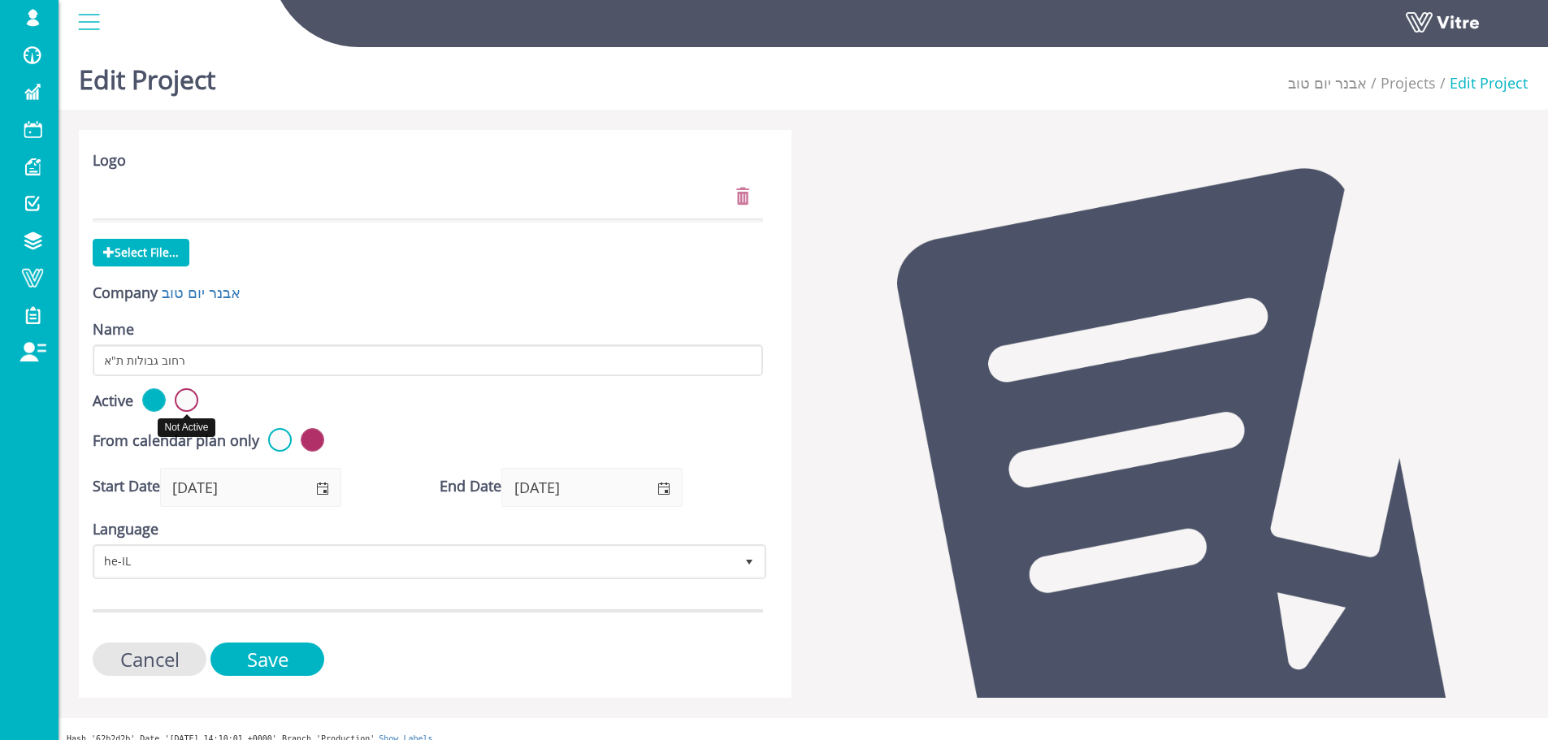
click at [181, 393] on label at bounding box center [187, 400] width 24 height 24
click at [0, 0] on input "radio" at bounding box center [0, 0] width 0 height 0
click at [301, 662] on input "Save" at bounding box center [267, 659] width 114 height 33
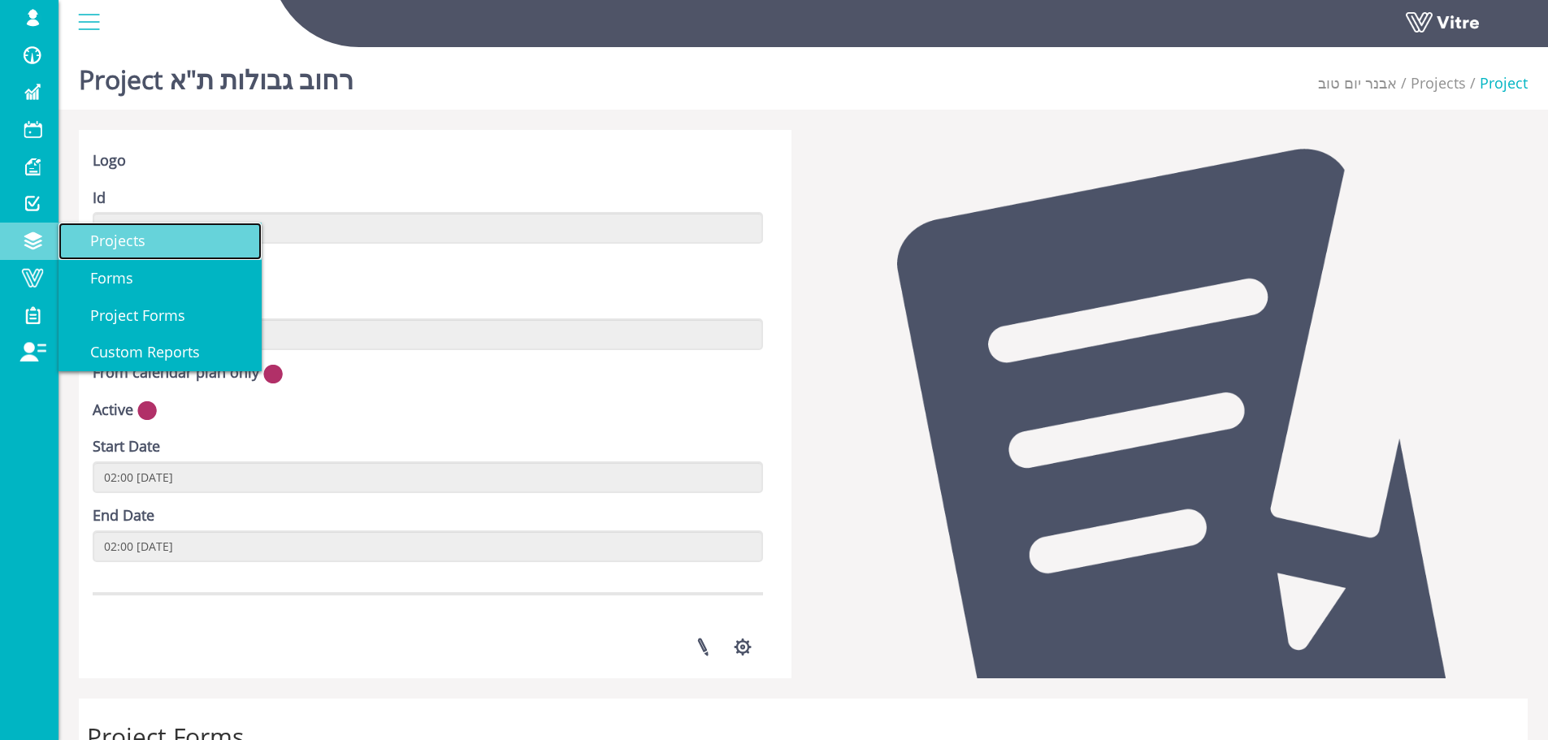
click at [103, 255] on link "Projects" at bounding box center [160, 241] width 203 height 37
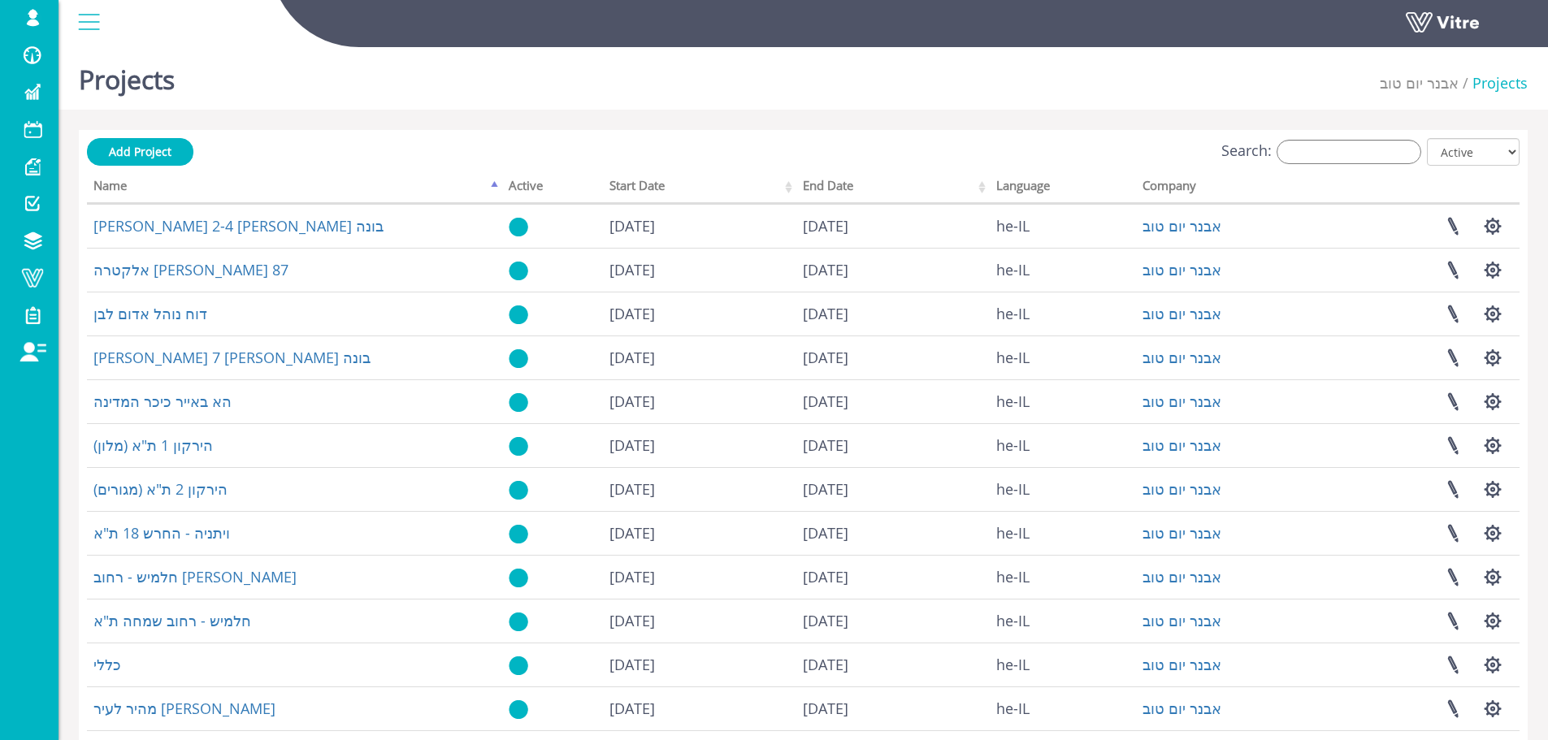
click at [220, 162] on div "Search: All Active Not Active" at bounding box center [803, 153] width 1433 height 30
click at [194, 159] on div "Search: All Active Not Active" at bounding box center [803, 153] width 1433 height 30
click at [129, 153] on span "Add Project" at bounding box center [140, 151] width 63 height 15
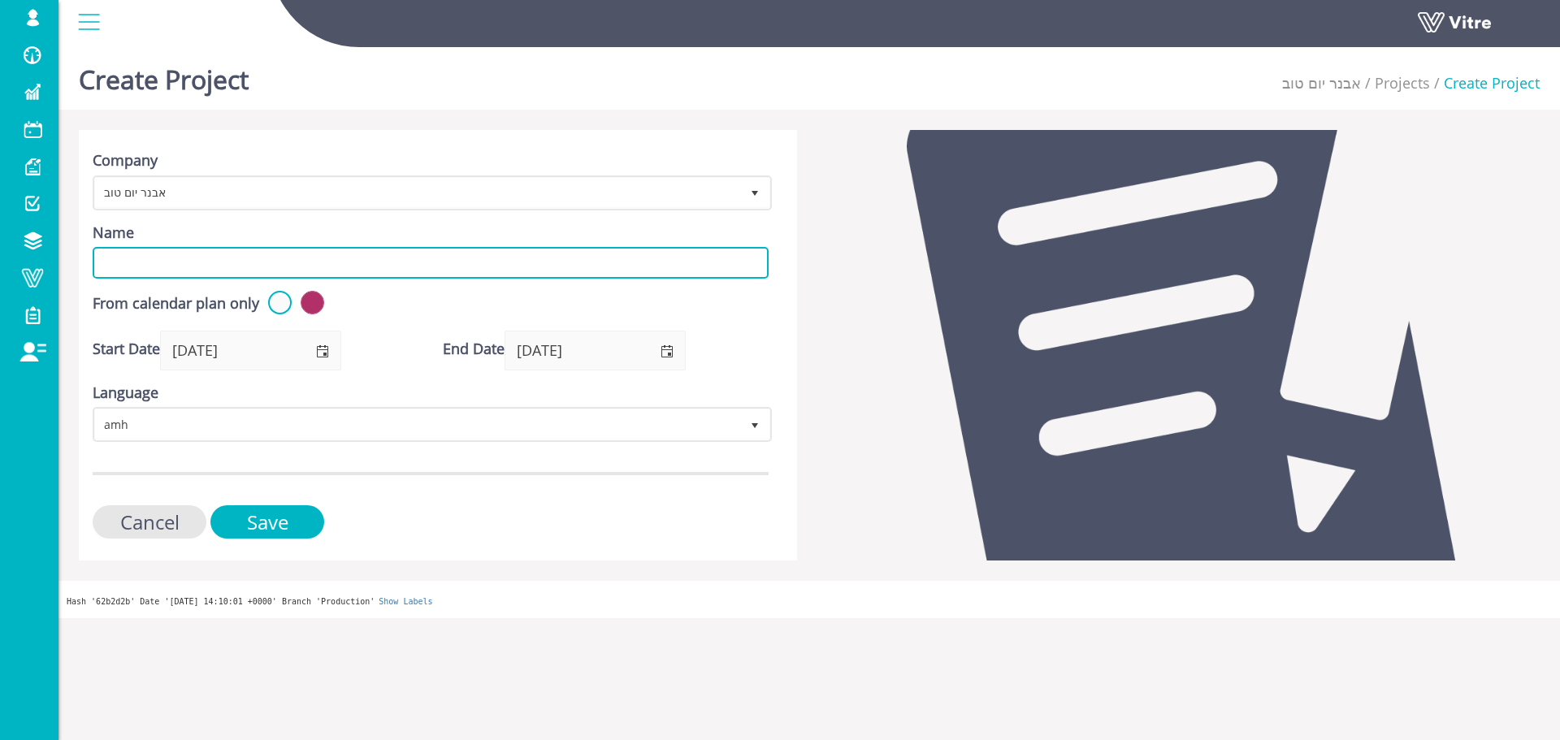
click at [310, 255] on input "Name" at bounding box center [431, 263] width 676 height 32
paste input "שיכון ובינוי שדה דוב מגרש 110"
type input "שיכון ובינוי שדה דוב מגרש 110"
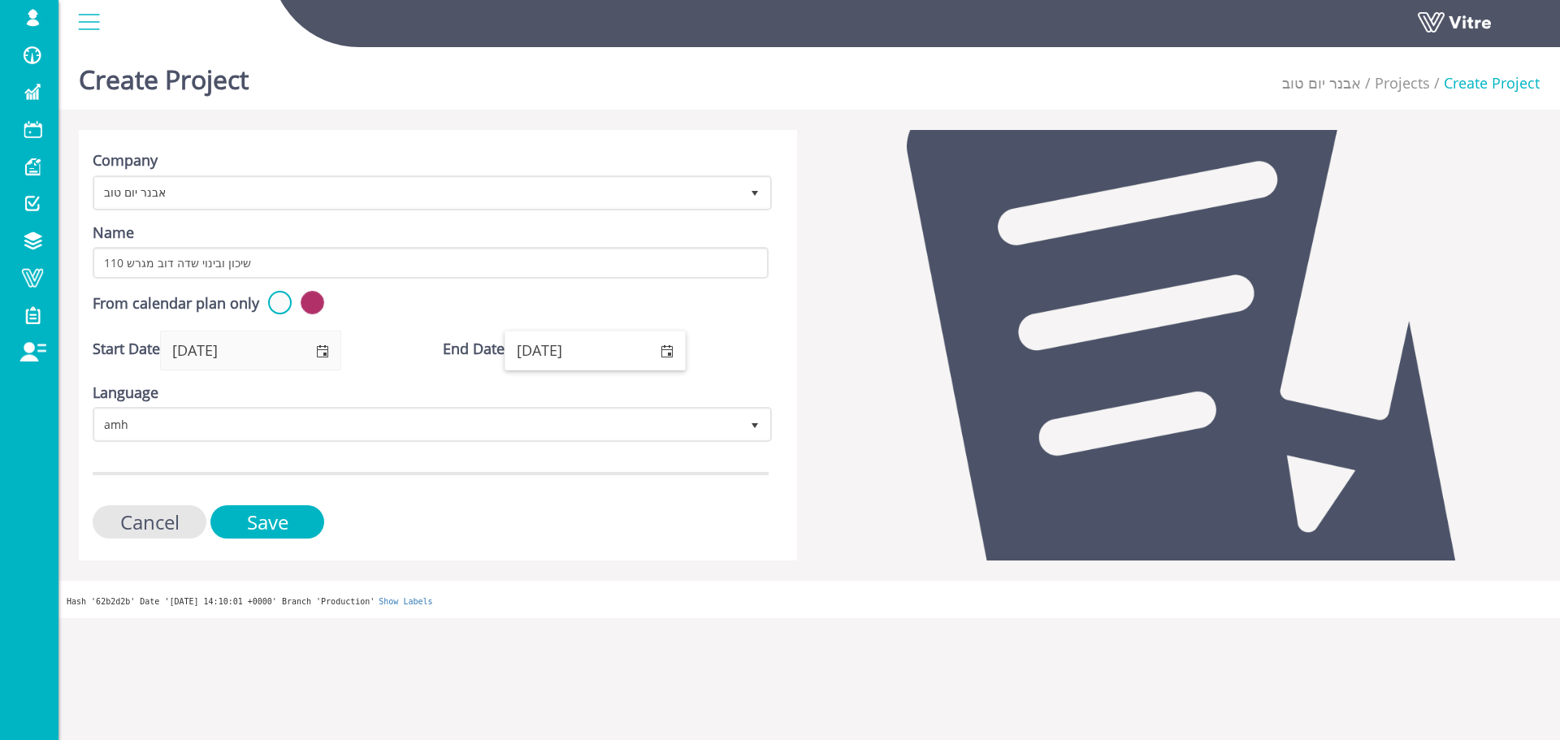
click at [610, 352] on input "02/09/2026" at bounding box center [576, 350] width 142 height 37
click at [596, 351] on input "02/09/2026" at bounding box center [576, 350] width 142 height 37
drag, startPoint x: 587, startPoint y: 352, endPoint x: 616, endPoint y: 349, distance: 29.4
click at [616, 349] on input "02/09/2026" at bounding box center [576, 350] width 142 height 37
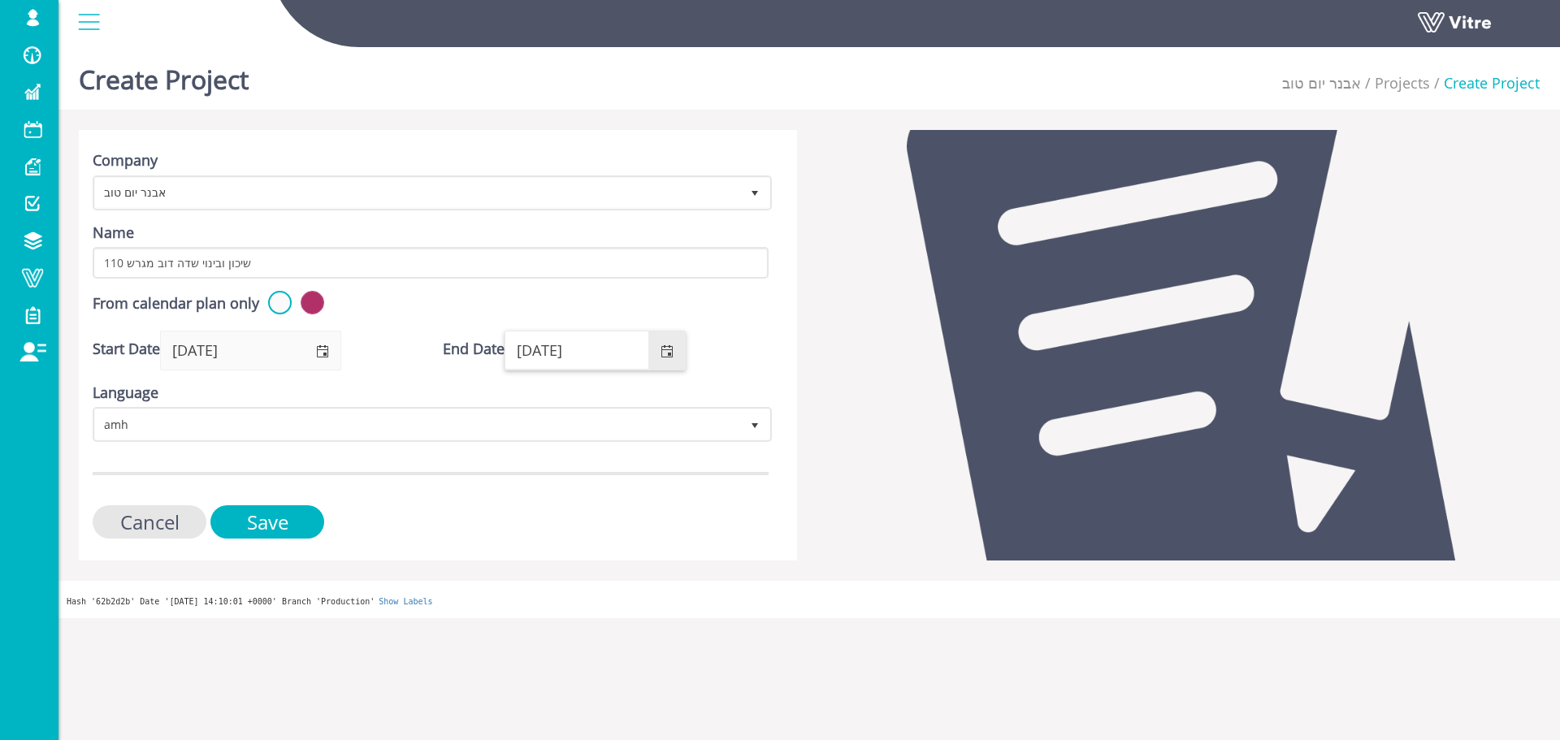
click at [562, 350] on input "02/09/2026" at bounding box center [576, 350] width 142 height 37
drag, startPoint x: 578, startPoint y: 350, endPoint x: 646, endPoint y: 350, distance: 68.3
click at [612, 345] on input "02/09/2026" at bounding box center [576, 350] width 142 height 37
type input "02/09/2040"
click at [638, 448] on form "Company אבנר יום טוב 287 Name שיכון ובינוי שדה דוב מגרש 110 From calendar plan …" at bounding box center [431, 344] width 676 height 388
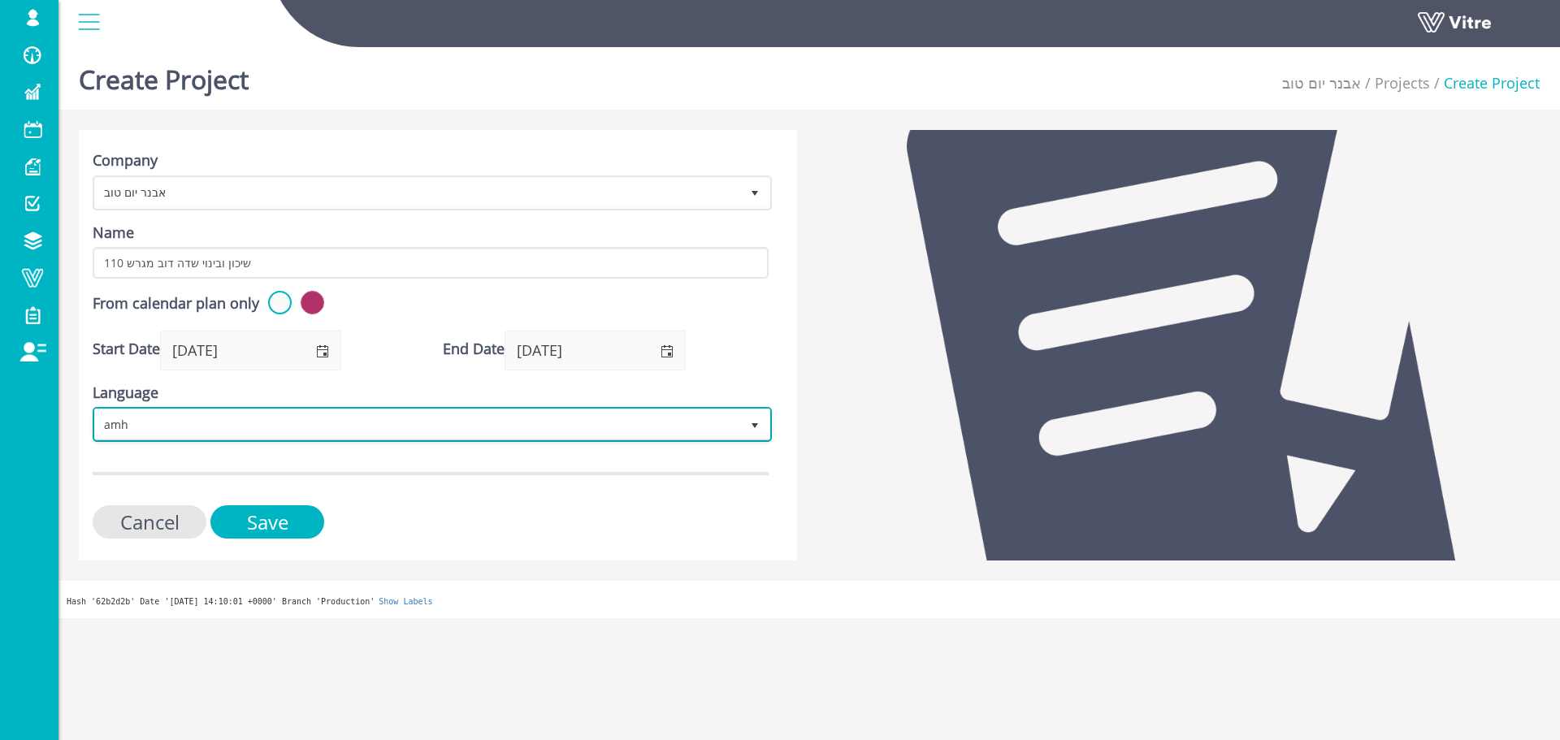
click at [638, 431] on span "amh" at bounding box center [417, 424] width 645 height 29
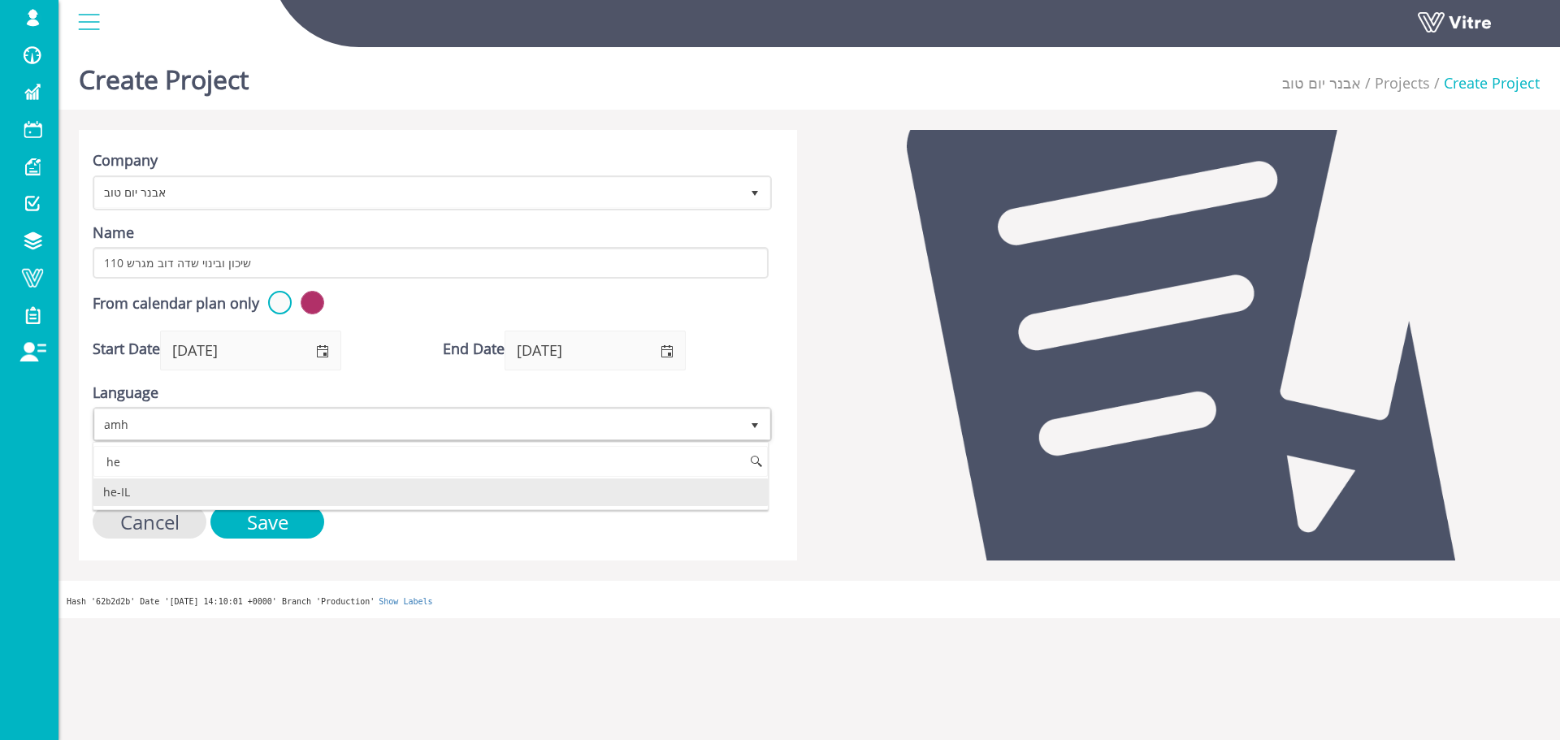
click at [223, 497] on li "he-IL" at bounding box center [430, 493] width 675 height 28
type input "he"
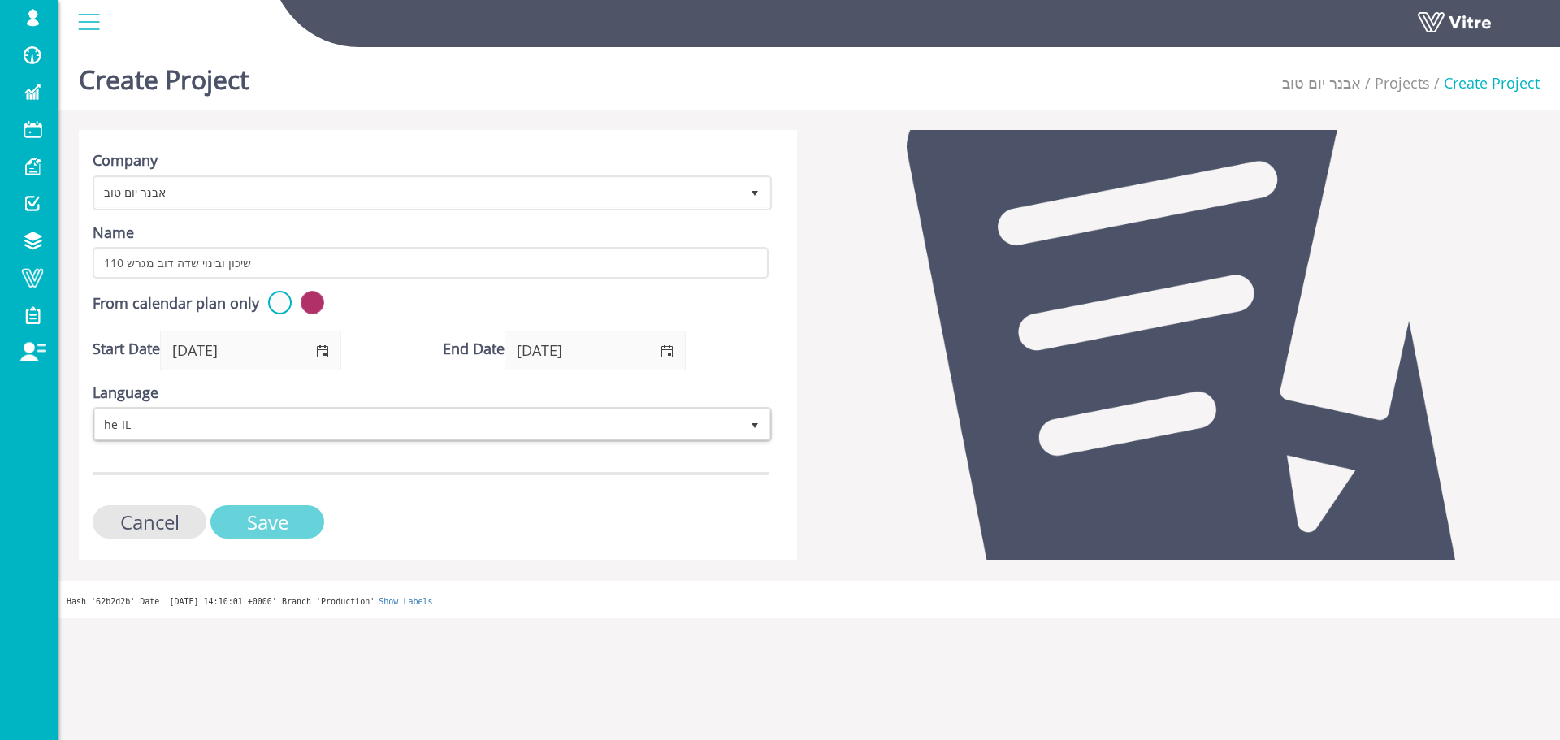
click at [271, 519] on input "Save" at bounding box center [267, 521] width 114 height 33
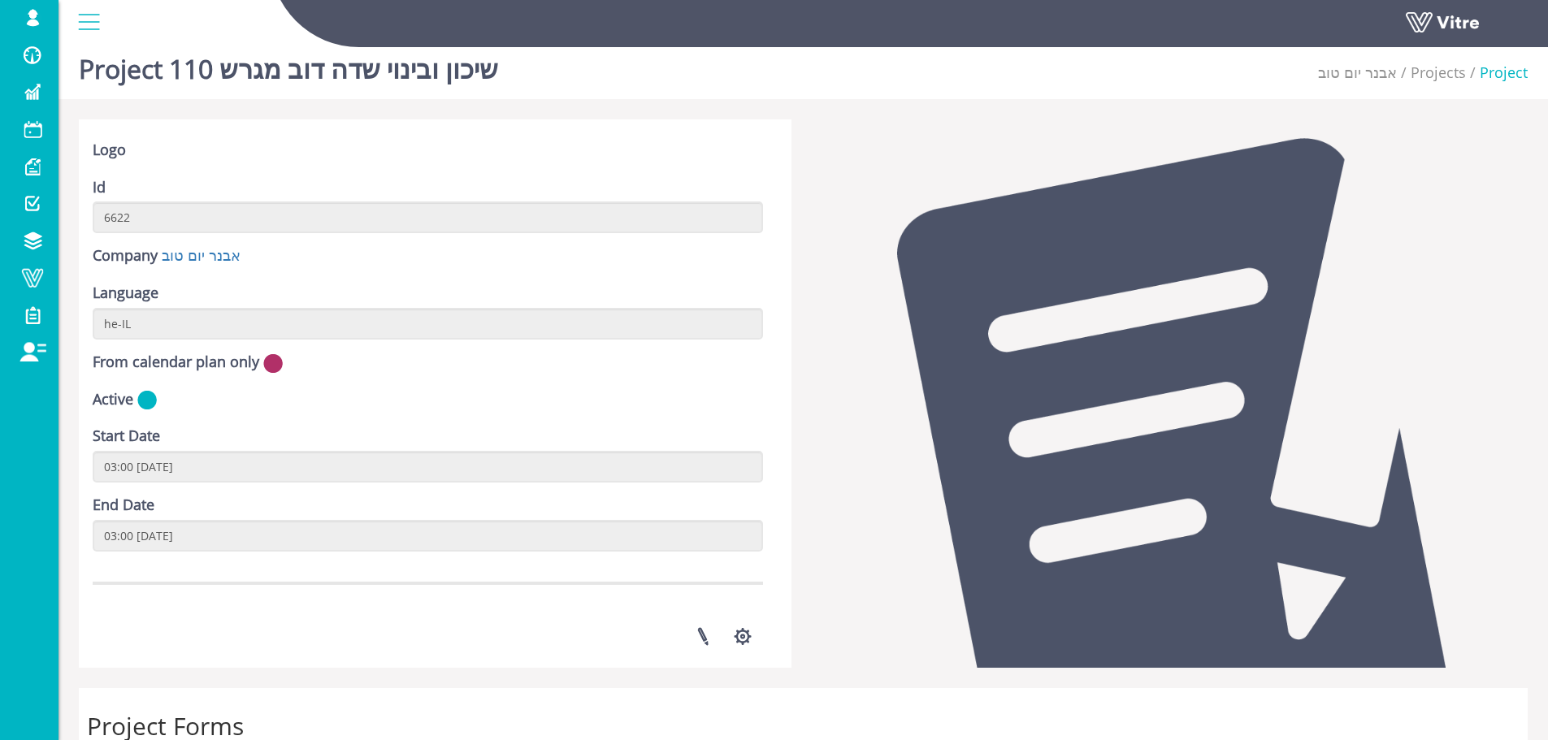
scroll to position [488, 0]
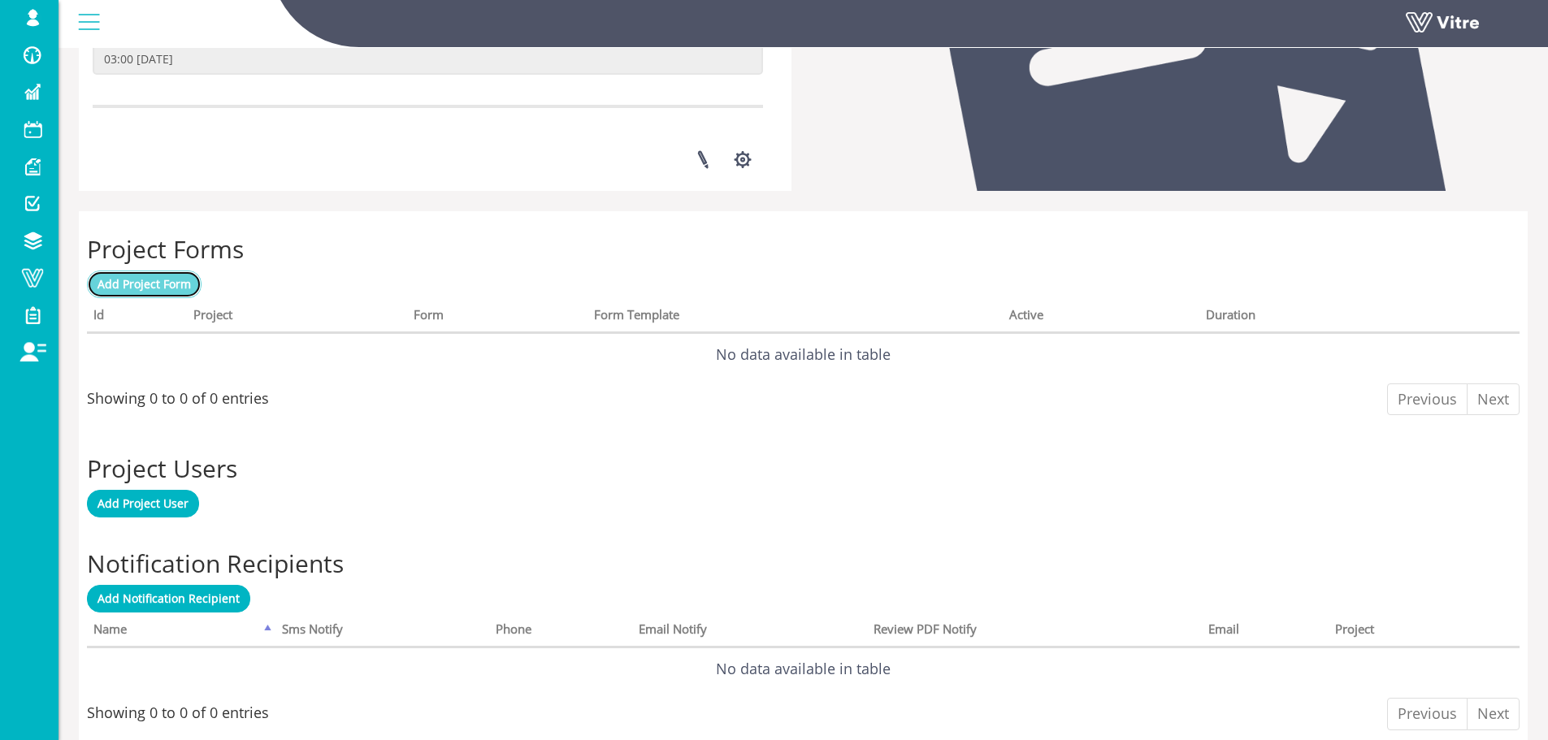
click at [191, 293] on link "Add Project Form" at bounding box center [144, 285] width 115 height 28
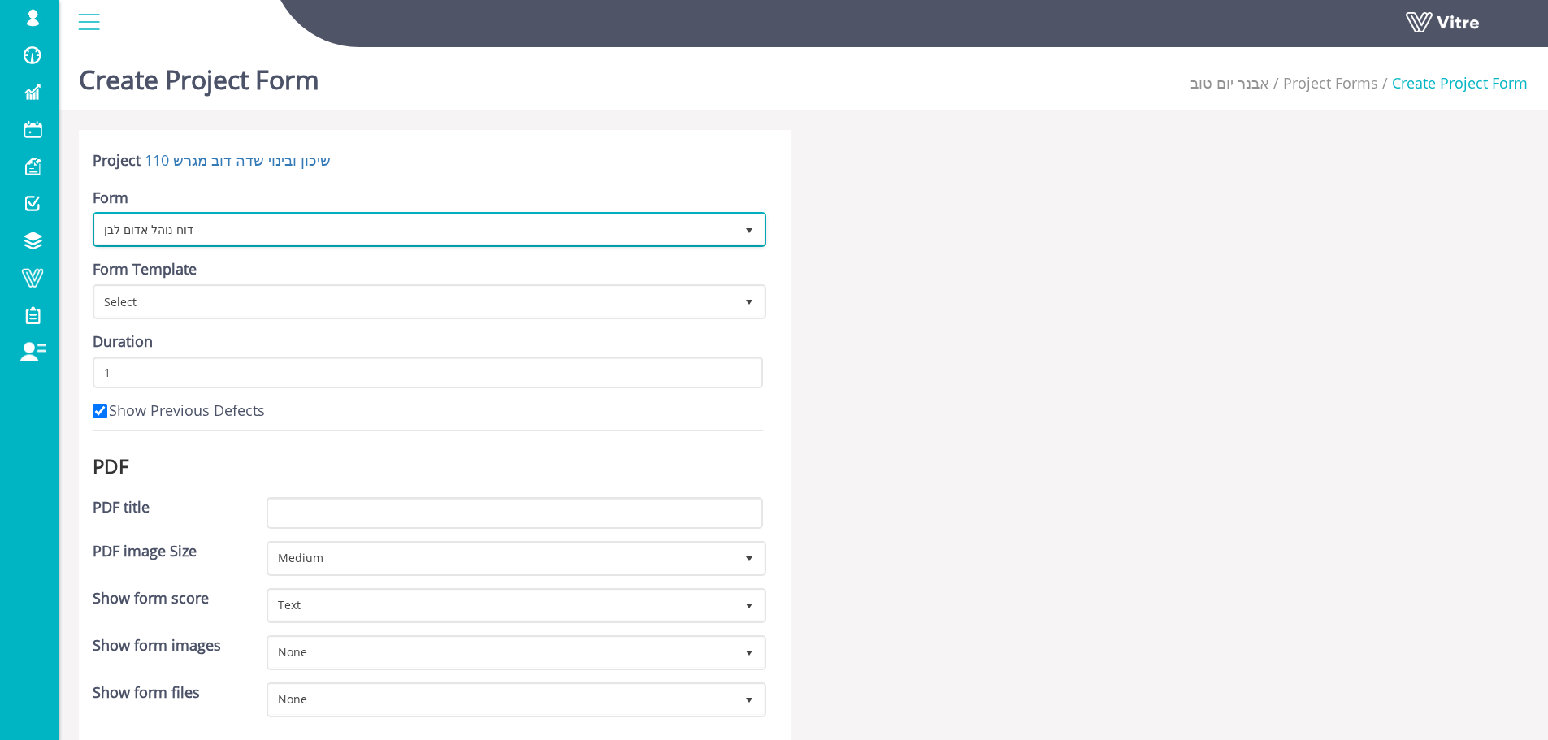
click at [334, 221] on span "דוח נוהל אדום לבן" at bounding box center [415, 229] width 640 height 29
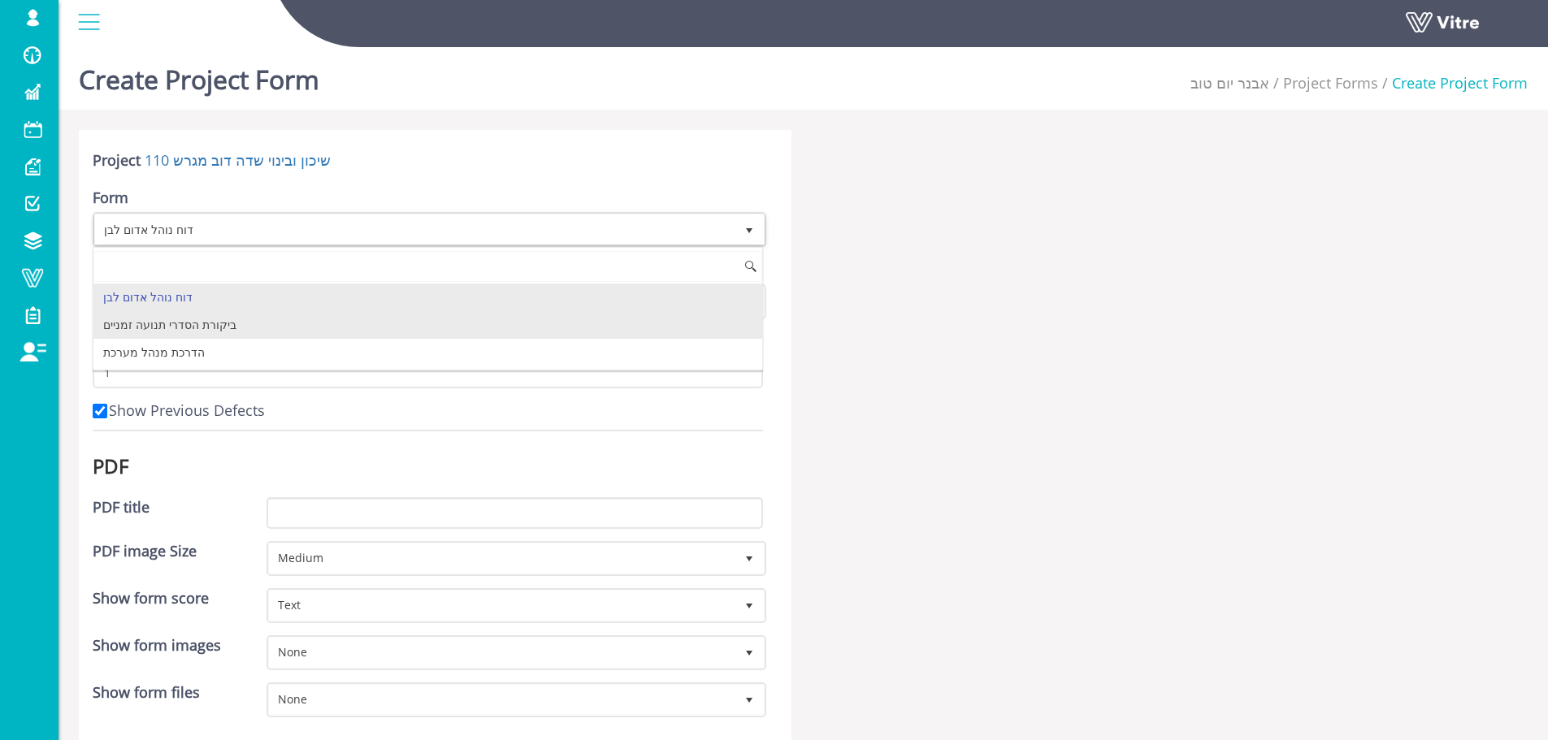
click at [284, 323] on li "ביקורת הסדרי תנועה זמניים" at bounding box center [427, 325] width 669 height 28
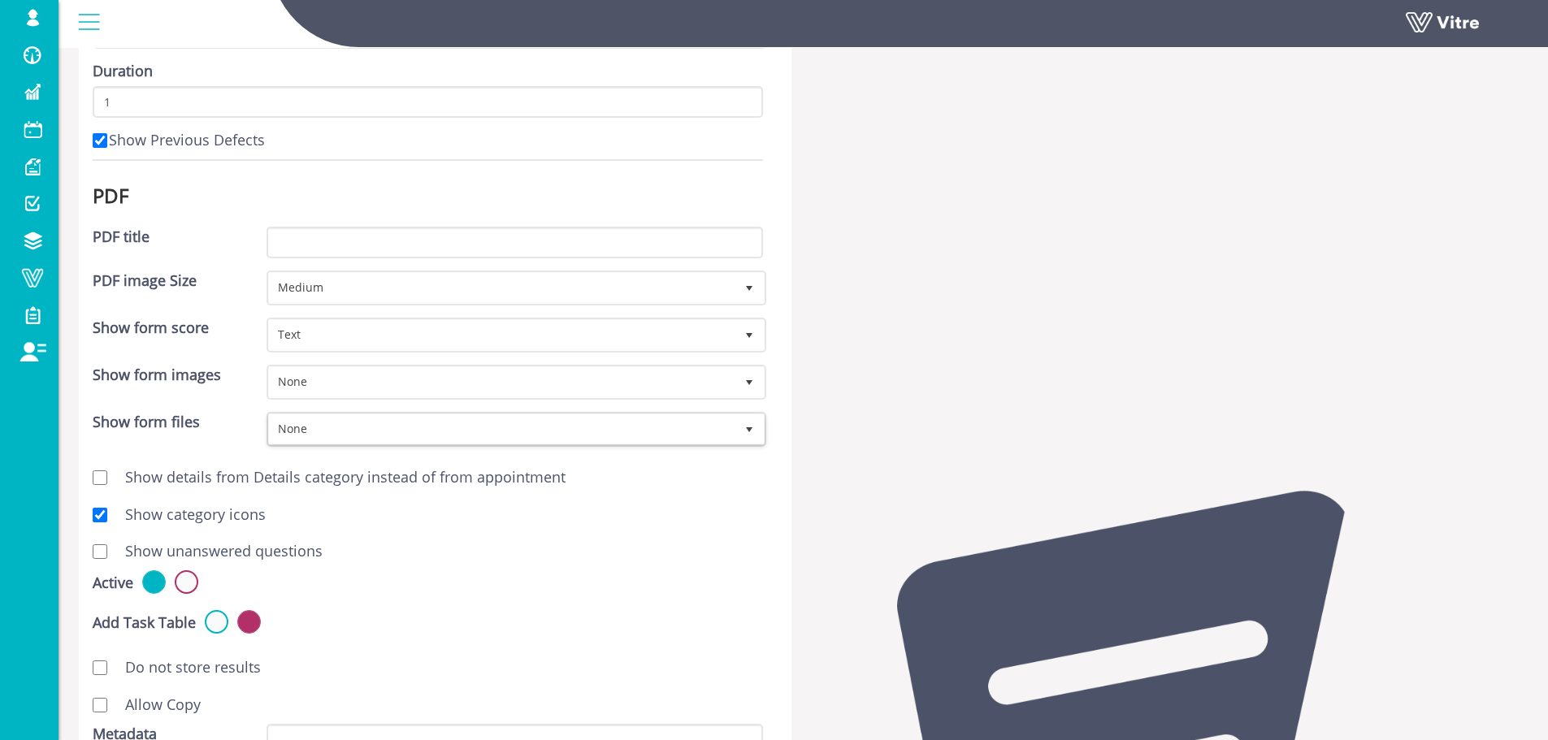
scroll to position [608, 0]
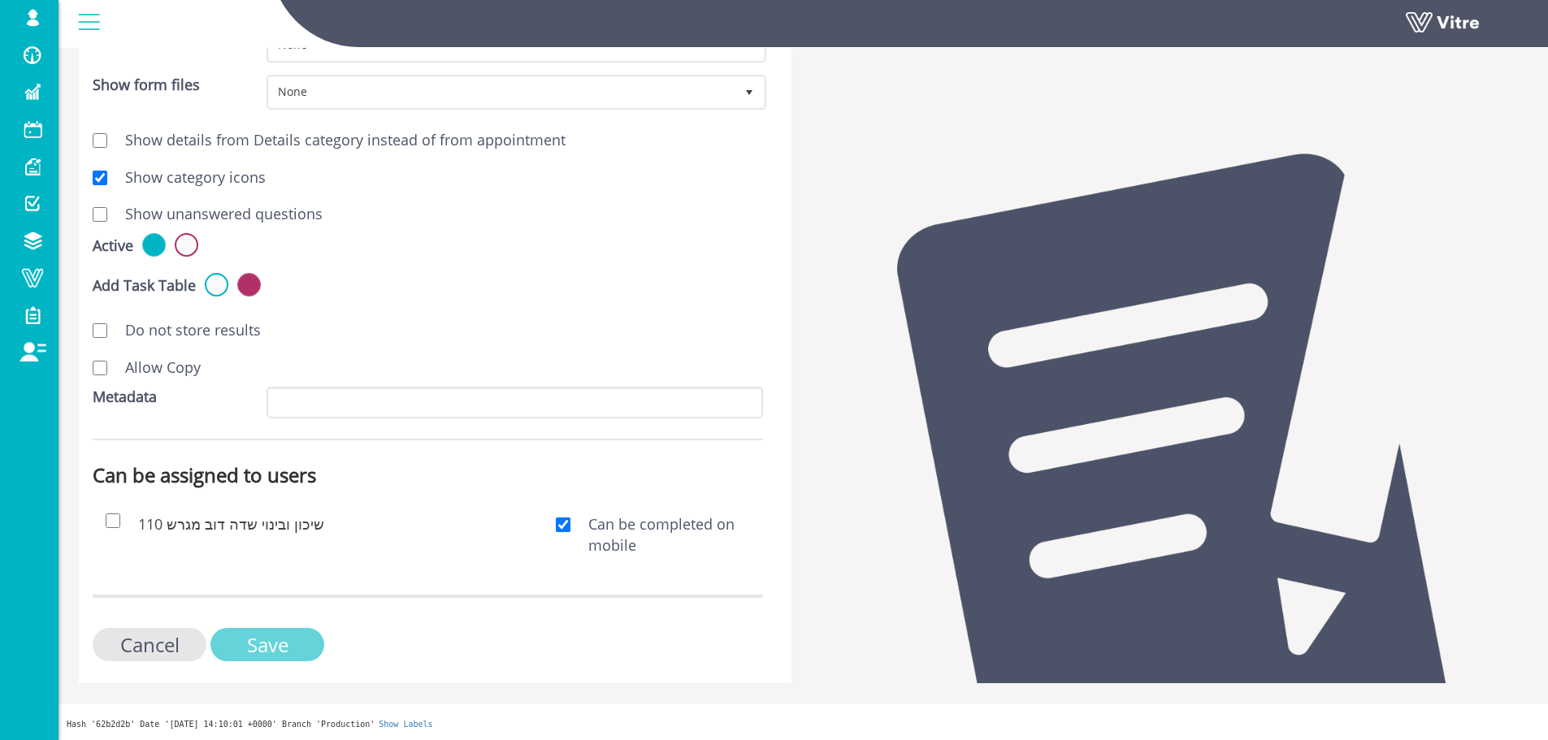
drag, startPoint x: 315, startPoint y: 644, endPoint x: 314, endPoint y: 633, distance: 10.7
click at [315, 643] on input "Save" at bounding box center [267, 644] width 114 height 33
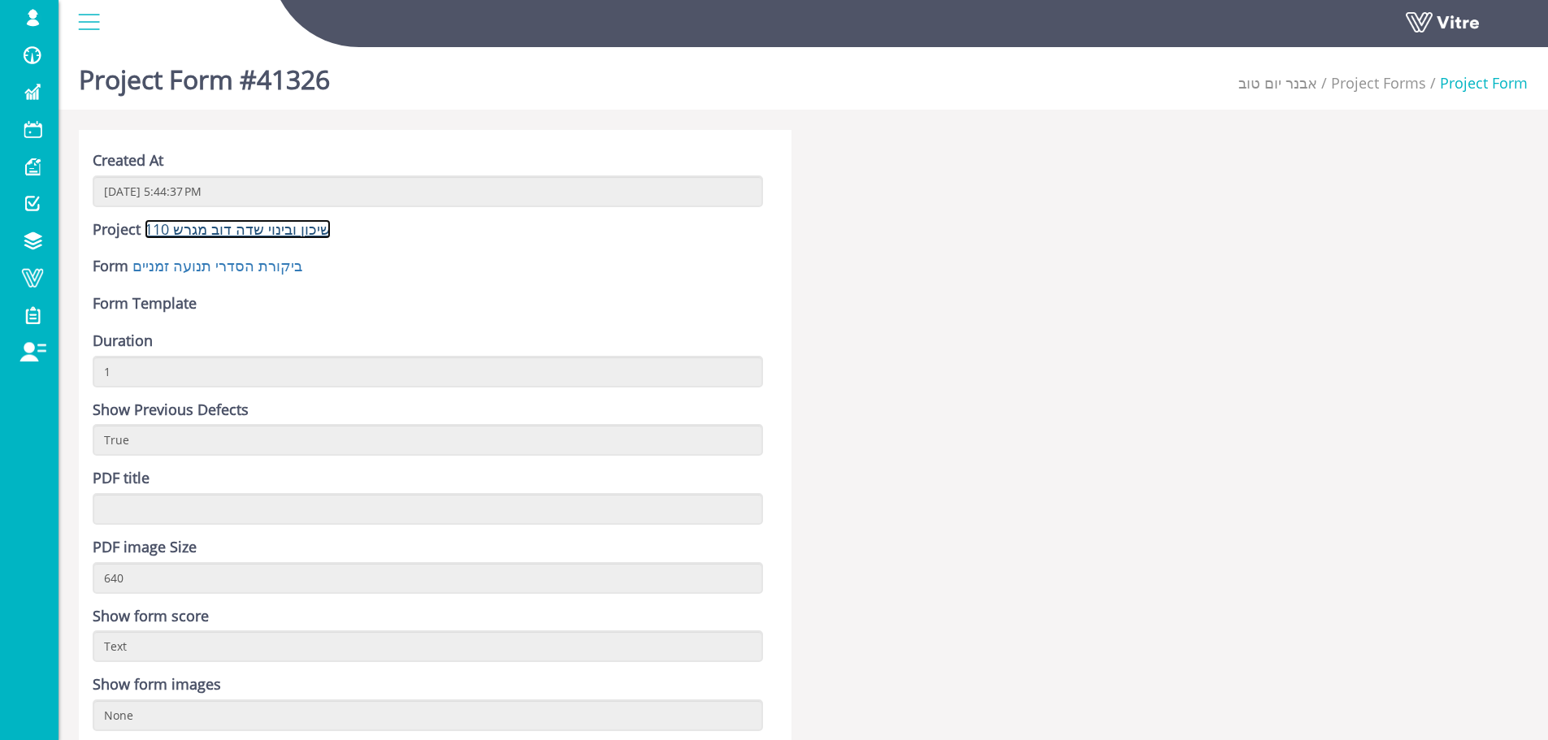
click at [271, 236] on link "שיכון ובינוי שדה דוב מגרש 110" at bounding box center [238, 229] width 186 height 20
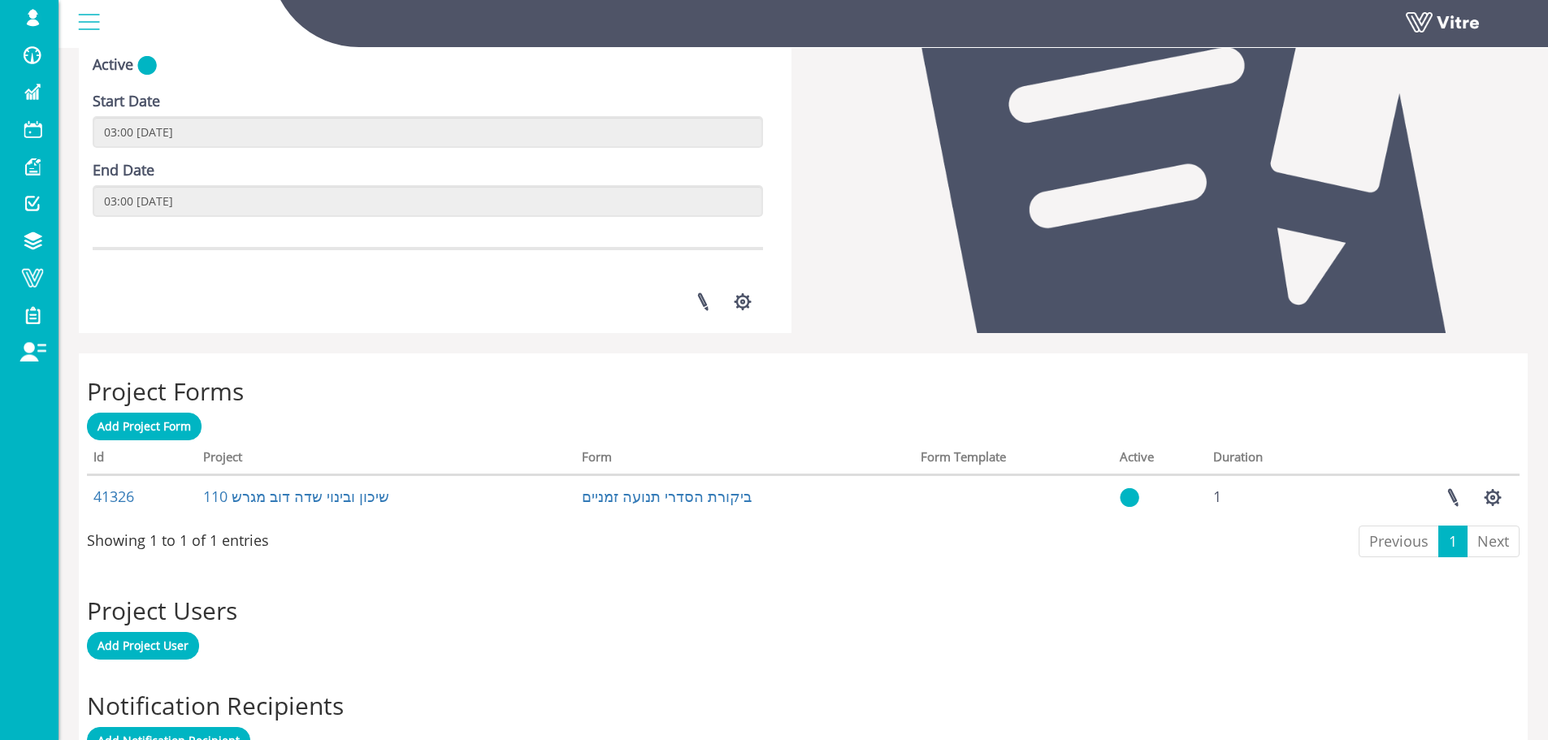
scroll to position [406, 0]
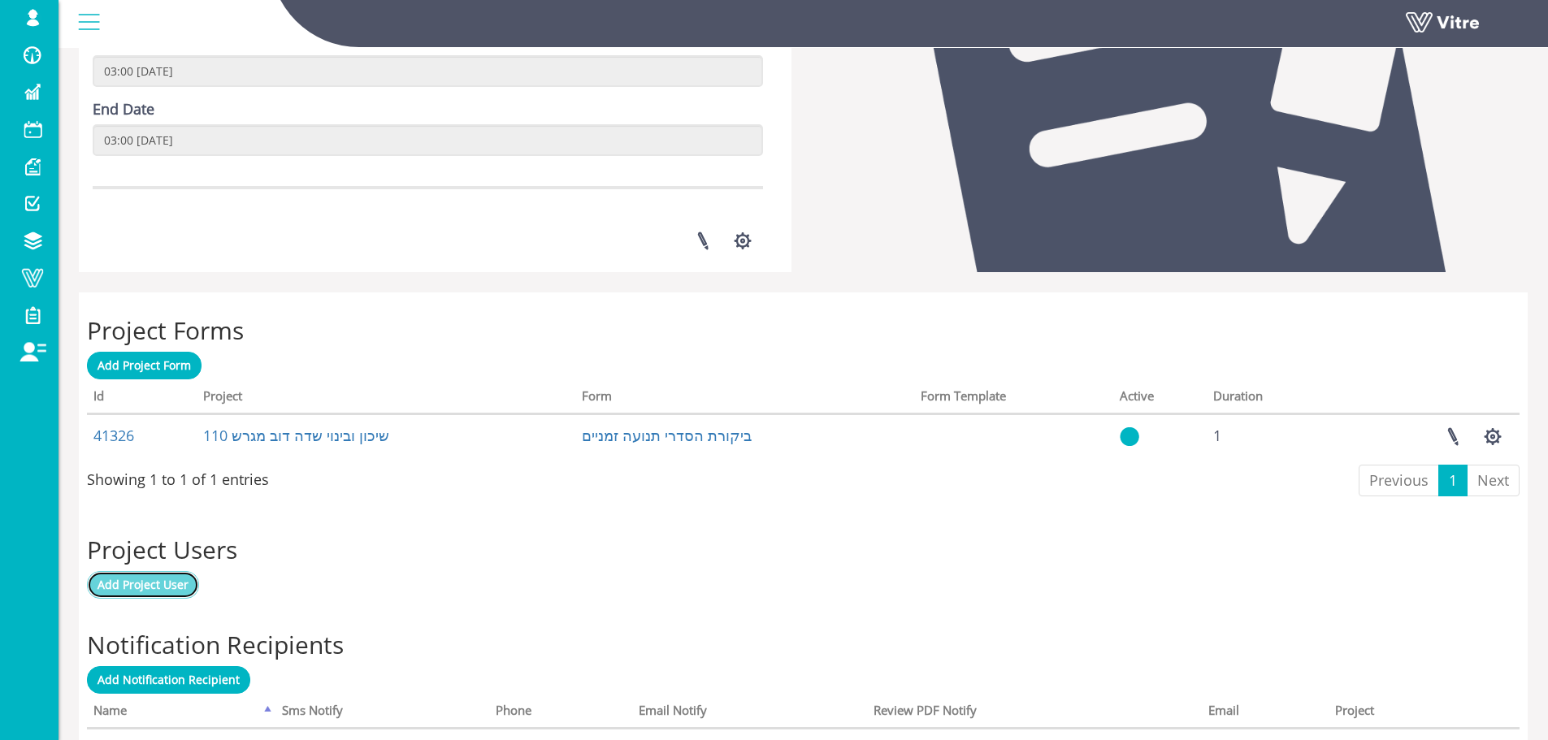
click at [172, 580] on span "Add Project User" at bounding box center [143, 584] width 91 height 15
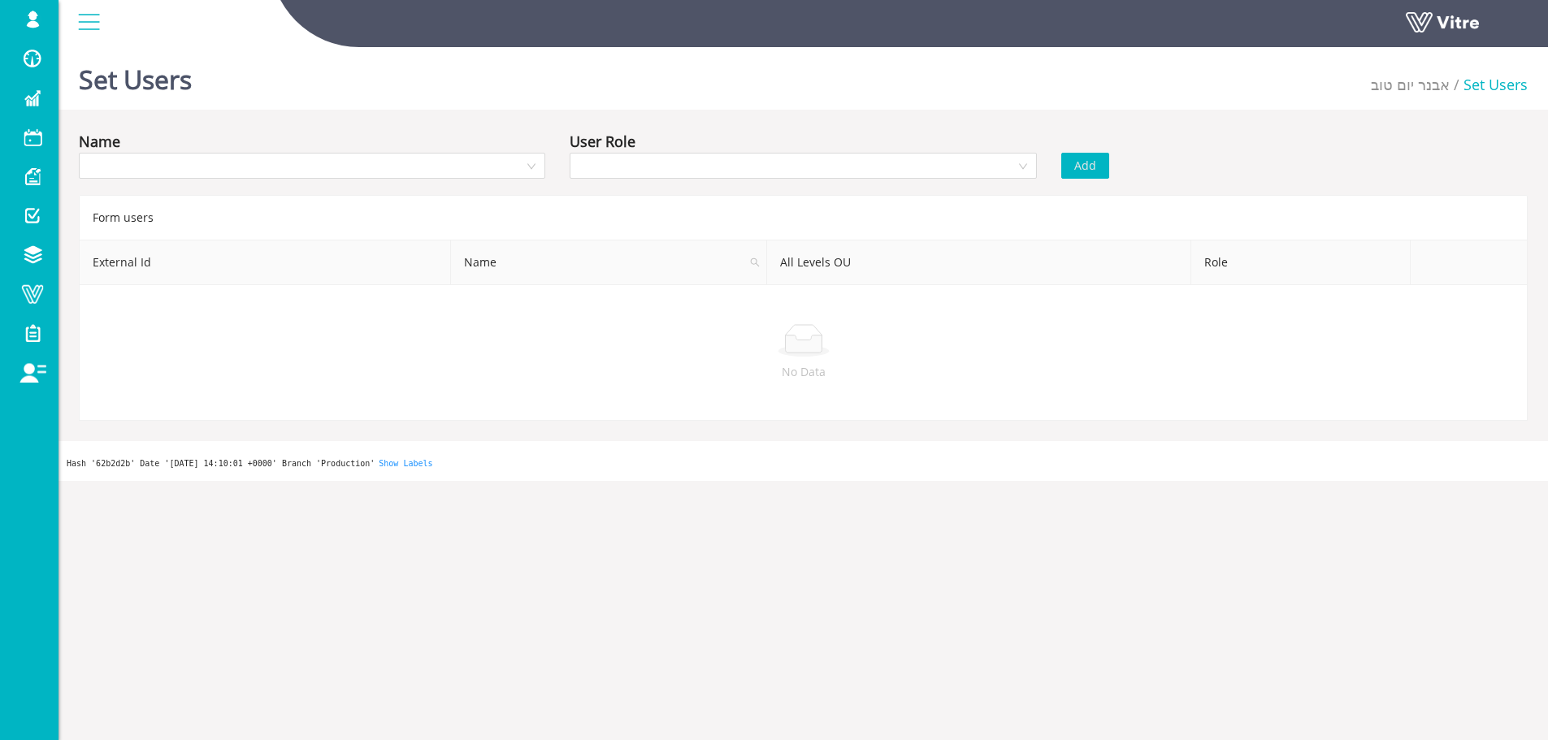
click at [424, 188] on div "Name User Role Add Form users External Id Name All Levels OU Role No Data" at bounding box center [803, 275] width 1449 height 291
click at [427, 170] on input "search" at bounding box center [307, 166] width 436 height 24
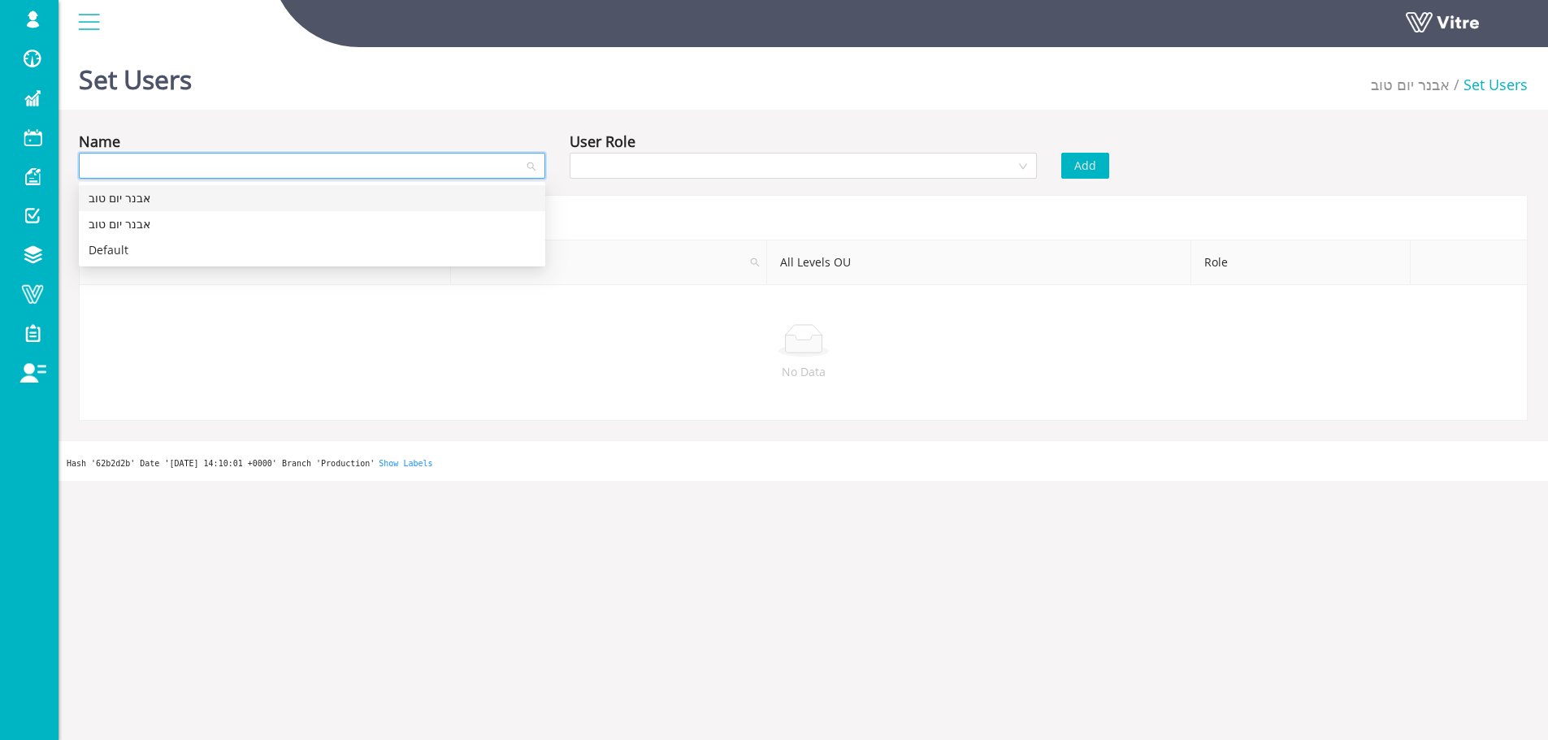
click at [380, 195] on div "אבנר יום טוב" at bounding box center [312, 198] width 447 height 18
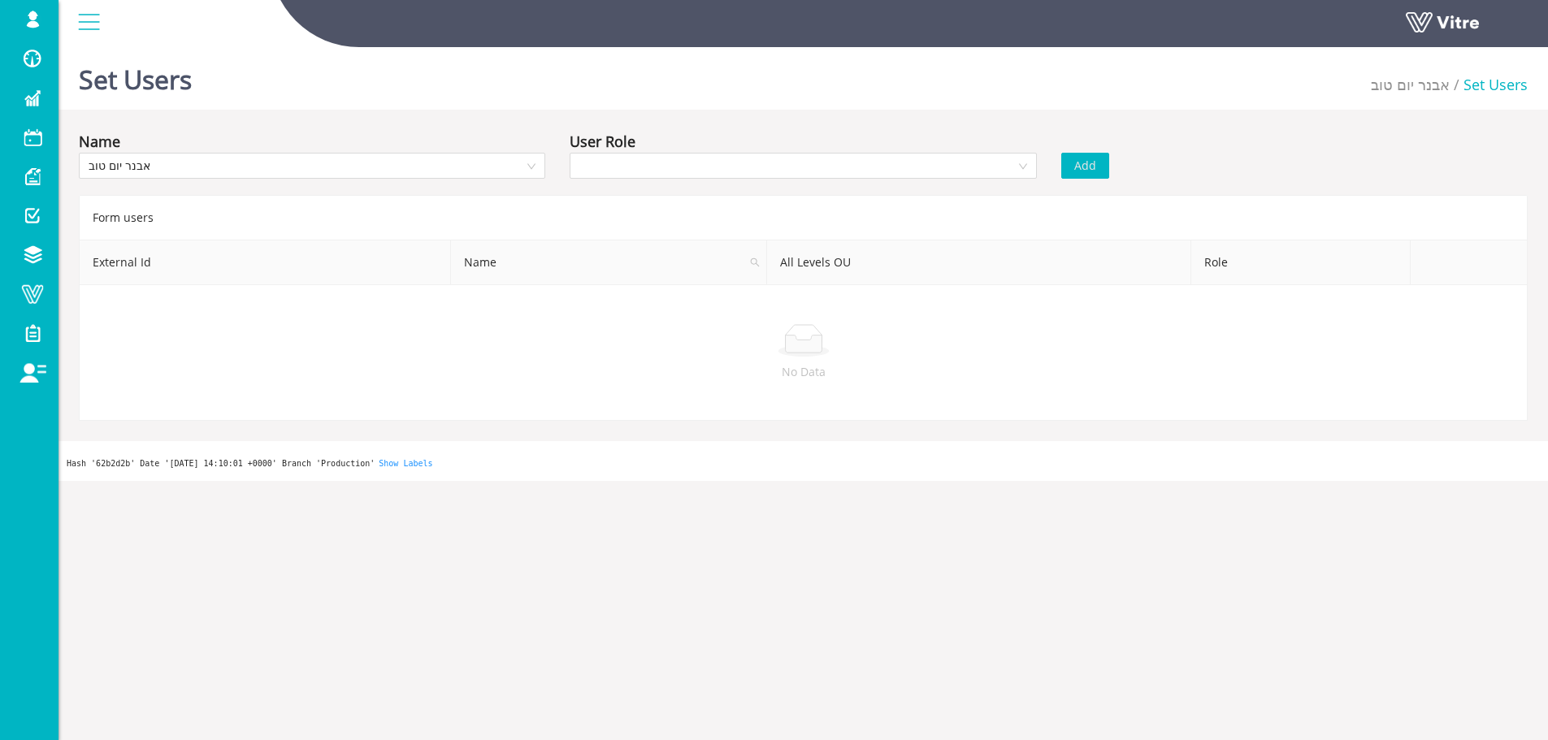
click at [673, 147] on div "User Role" at bounding box center [803, 141] width 466 height 23
click at [663, 162] on input "search" at bounding box center [797, 166] width 436 height 24
click at [666, 198] on div "Owner" at bounding box center [802, 198] width 447 height 18
click at [1087, 168] on span "Add" at bounding box center [1085, 166] width 22 height 18
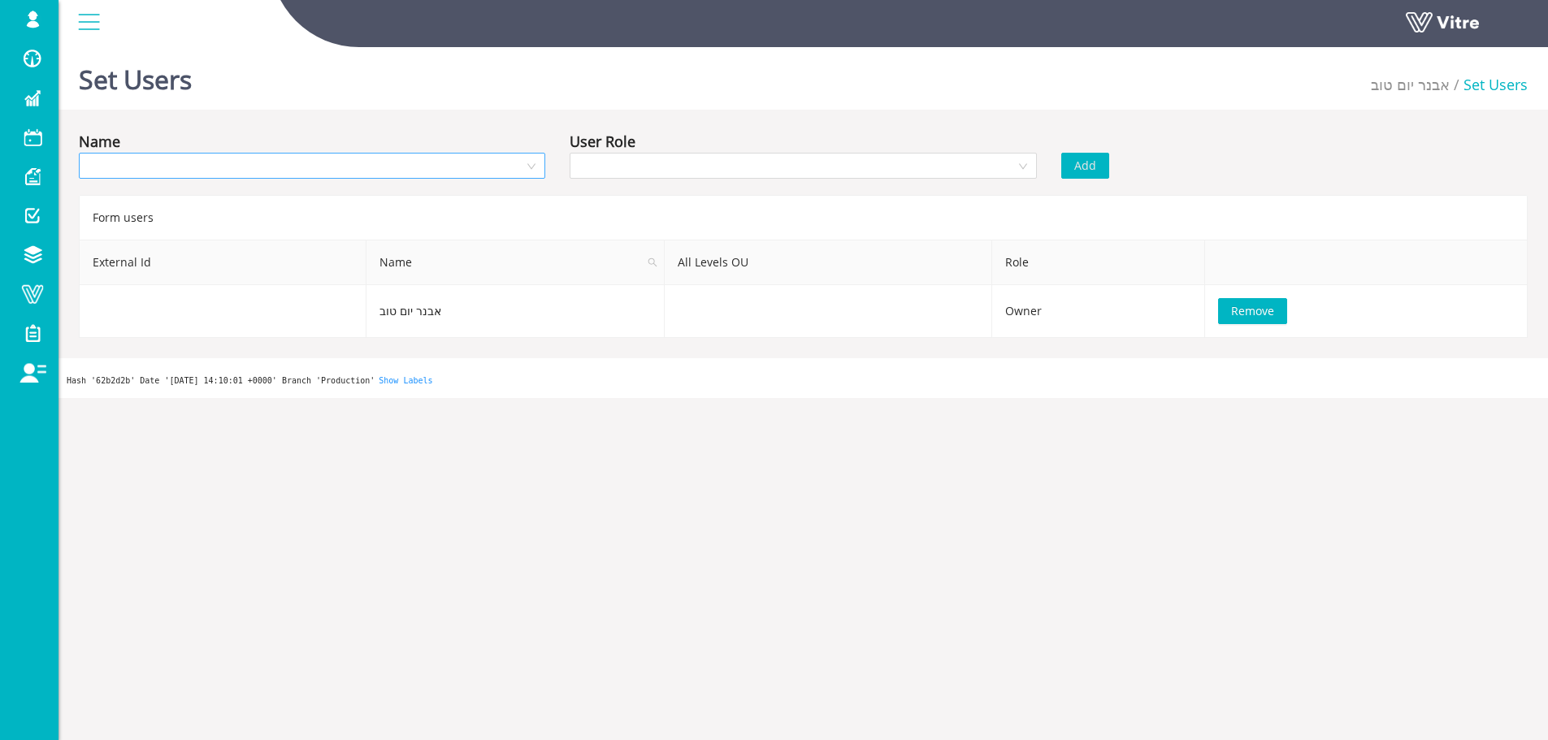
click at [336, 174] on input "search" at bounding box center [307, 166] width 436 height 24
click at [241, 216] on div "אבנר יום טוב" at bounding box center [312, 224] width 447 height 18
drag, startPoint x: 566, startPoint y: 168, endPoint x: 588, endPoint y: 176, distance: 23.4
click at [567, 167] on div "User Role" at bounding box center [803, 158] width 491 height 57
click at [615, 179] on div at bounding box center [803, 166] width 466 height 26
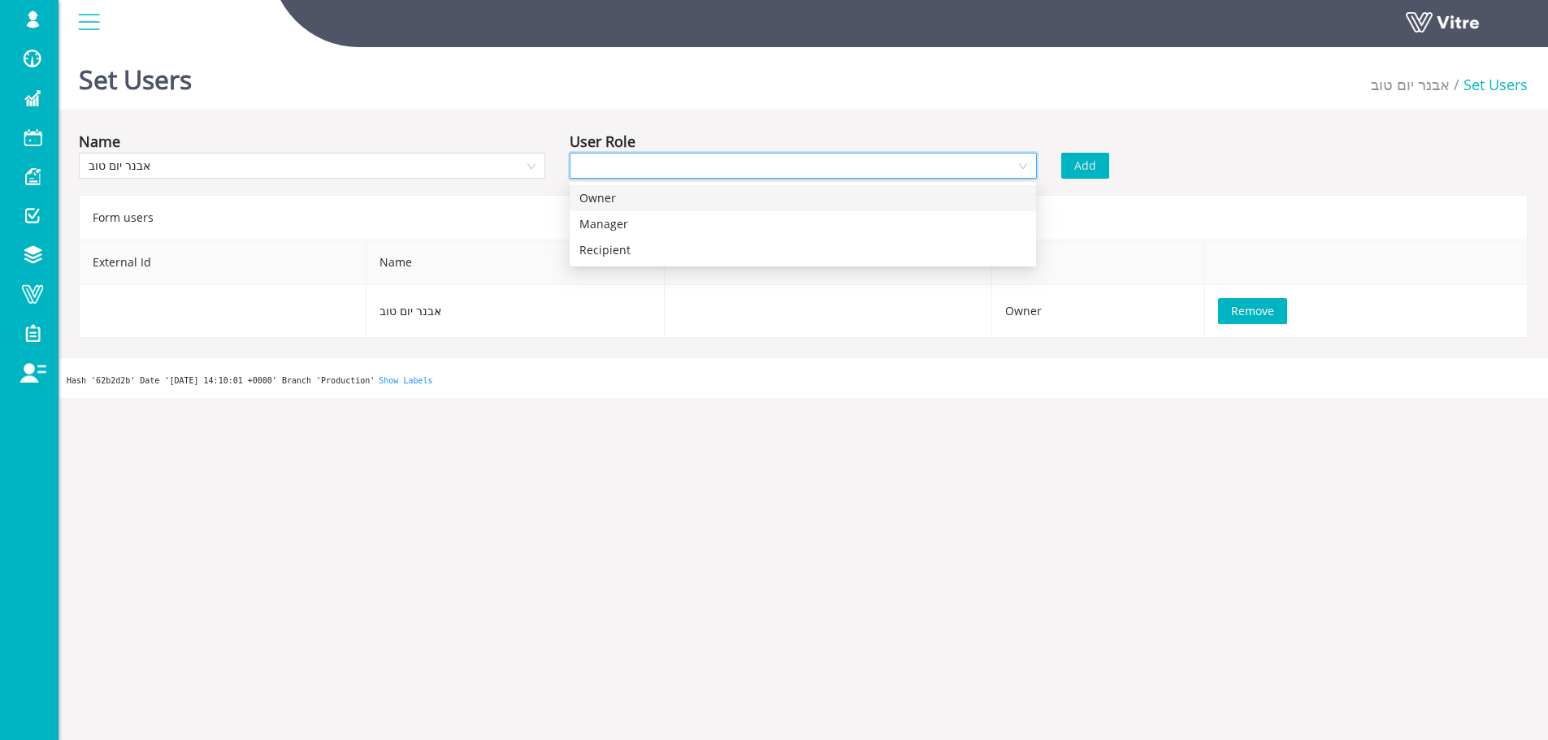
drag, startPoint x: 644, startPoint y: 200, endPoint x: 849, endPoint y: 184, distance: 205.4
click at [644, 199] on div "Owner" at bounding box center [802, 198] width 447 height 18
click at [1070, 162] on button "Add" at bounding box center [1085, 166] width 48 height 26
